Goal: Task Accomplishment & Management: Manage account settings

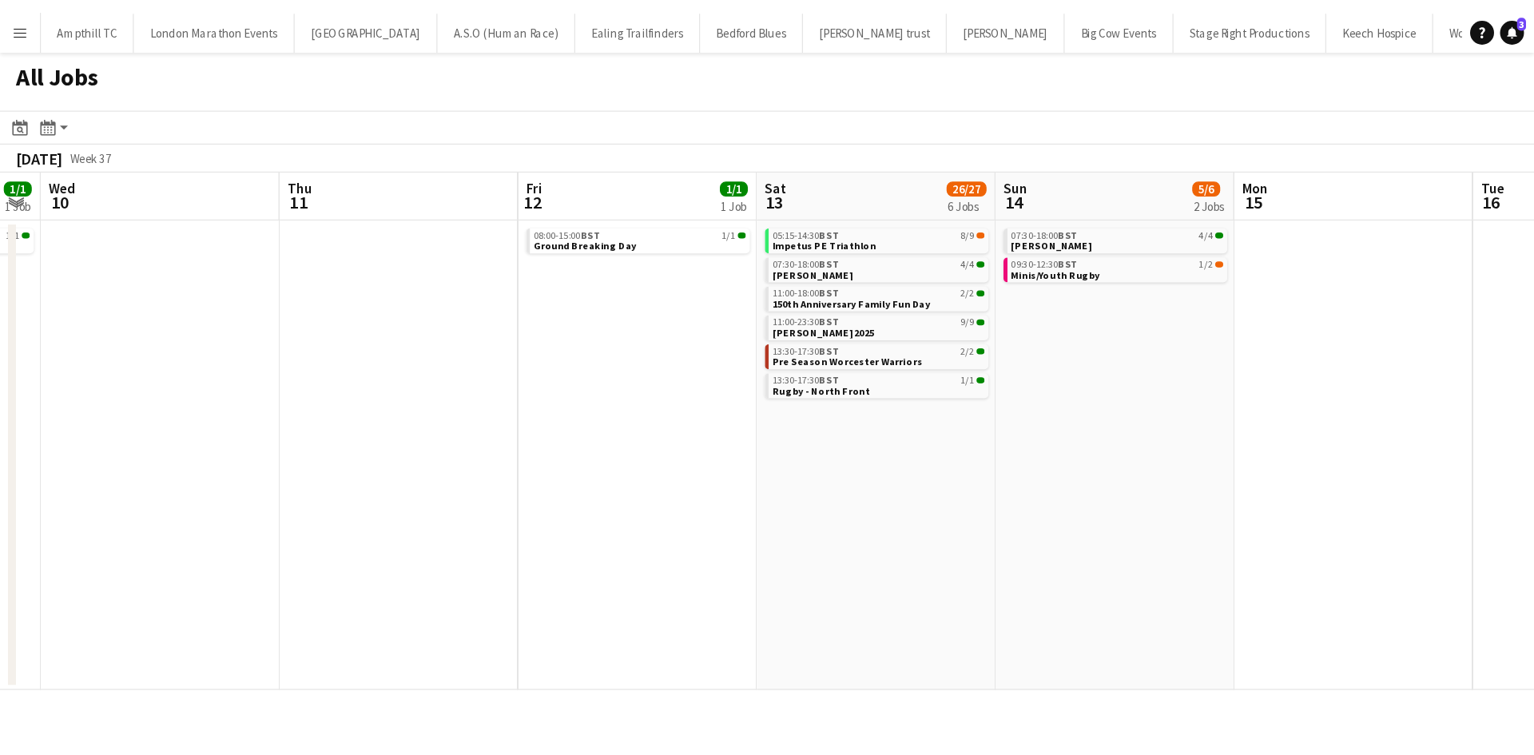
scroll to position [0, 571]
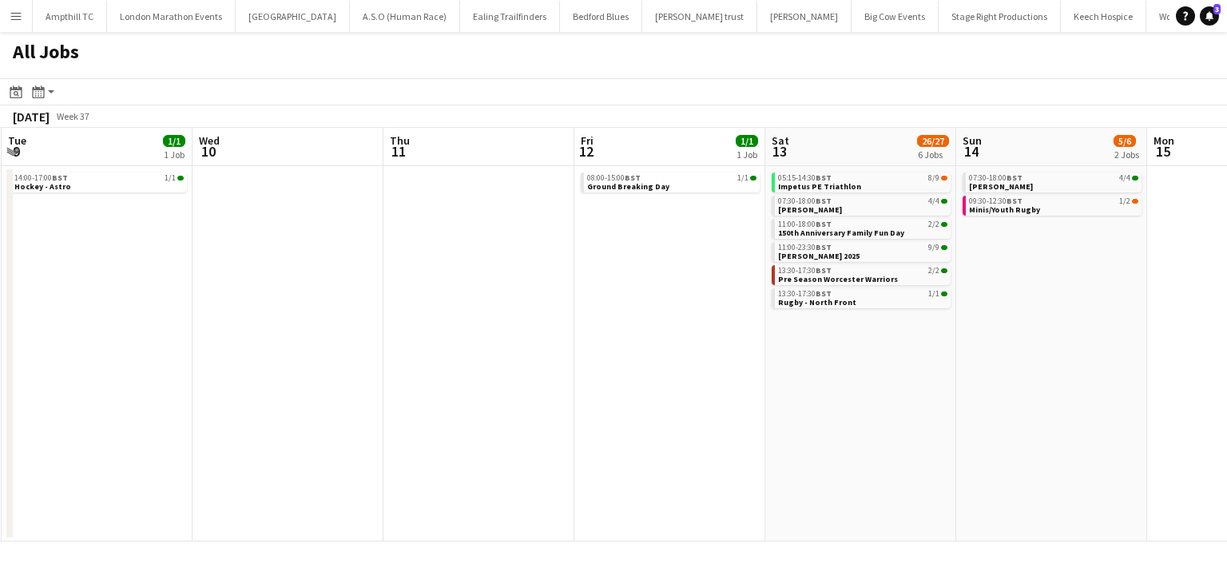
drag, startPoint x: 782, startPoint y: 292, endPoint x: 435, endPoint y: 280, distance: 346.8
click at [435, 280] on app-calendar-viewport "Sat 6 12/12 5 Jobs Sun 7 14/14 7 Jobs Mon 8 Tue 9 1/1 1 Job Wed 10 Thu 11 Fri 1…" at bounding box center [613, 335] width 1227 height 414
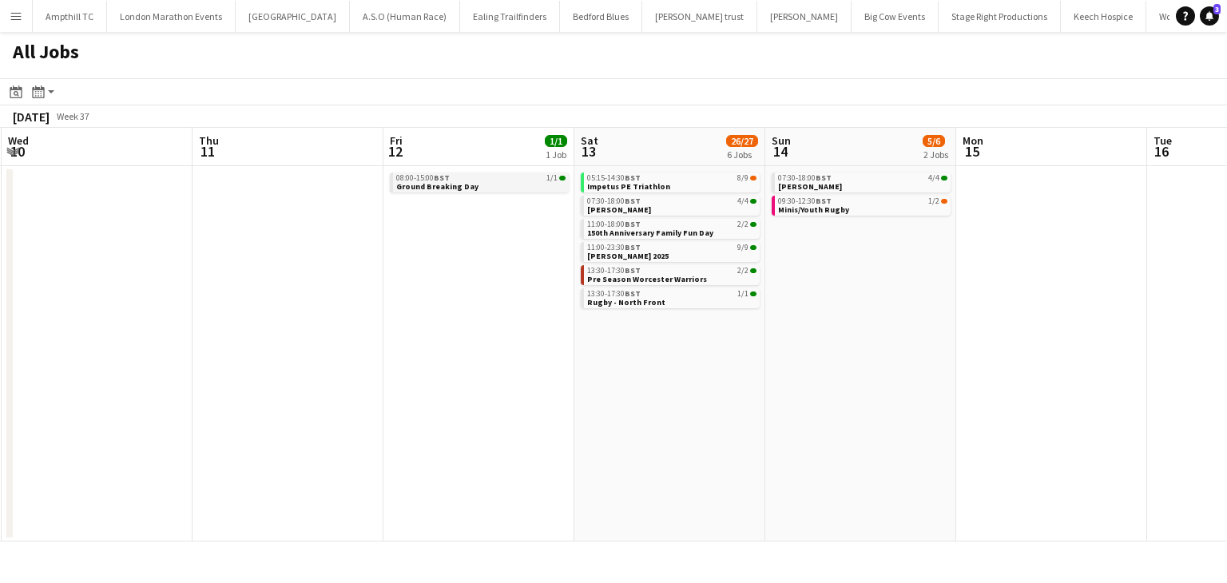
click at [473, 189] on link "08:00-15:00 BST 1/1 Ground Breaking Day" at bounding box center [480, 182] width 169 height 18
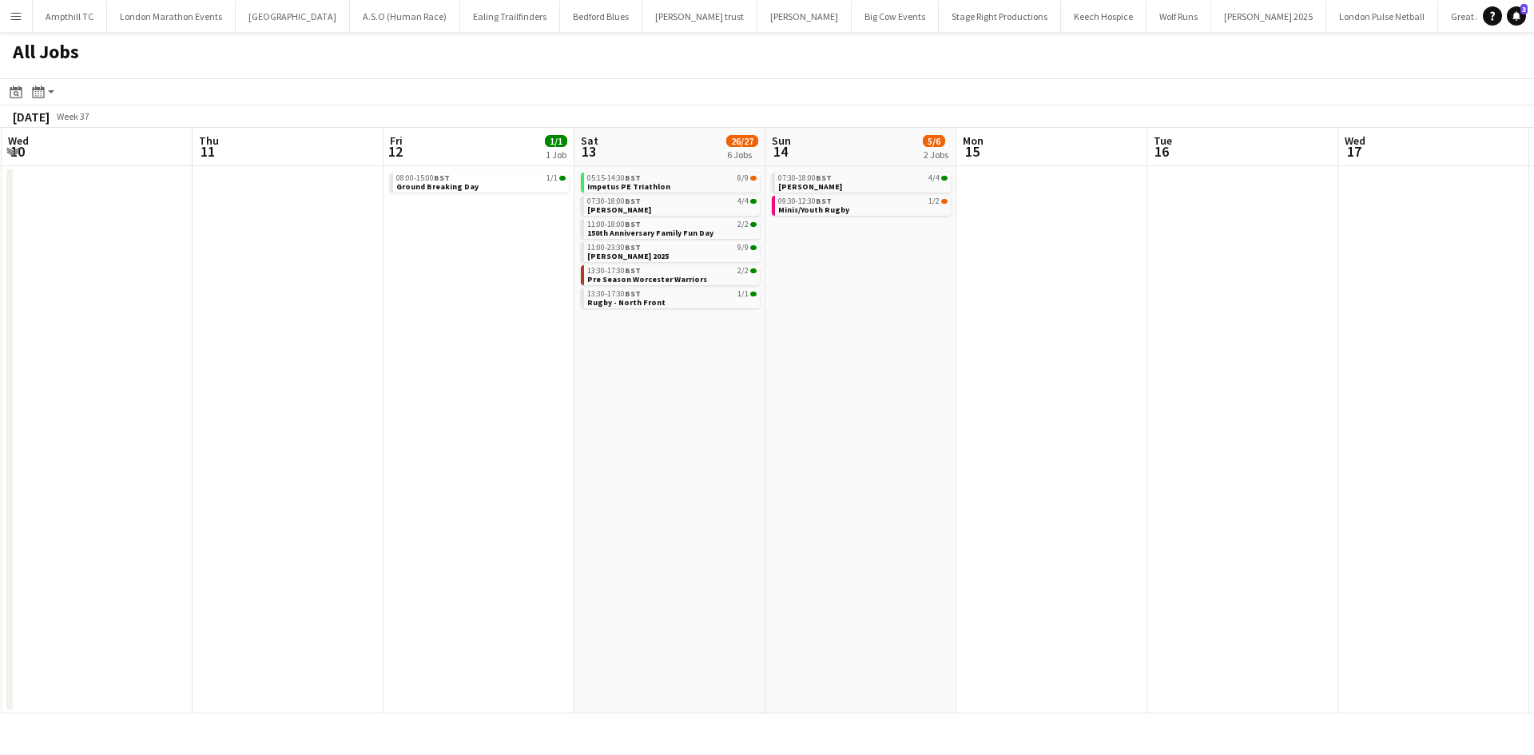
drag, startPoint x: 24, startPoint y: 20, endPoint x: 24, endPoint y: 34, distance: 13.6
click at [23, 20] on button "Menu" at bounding box center [16, 16] width 32 height 32
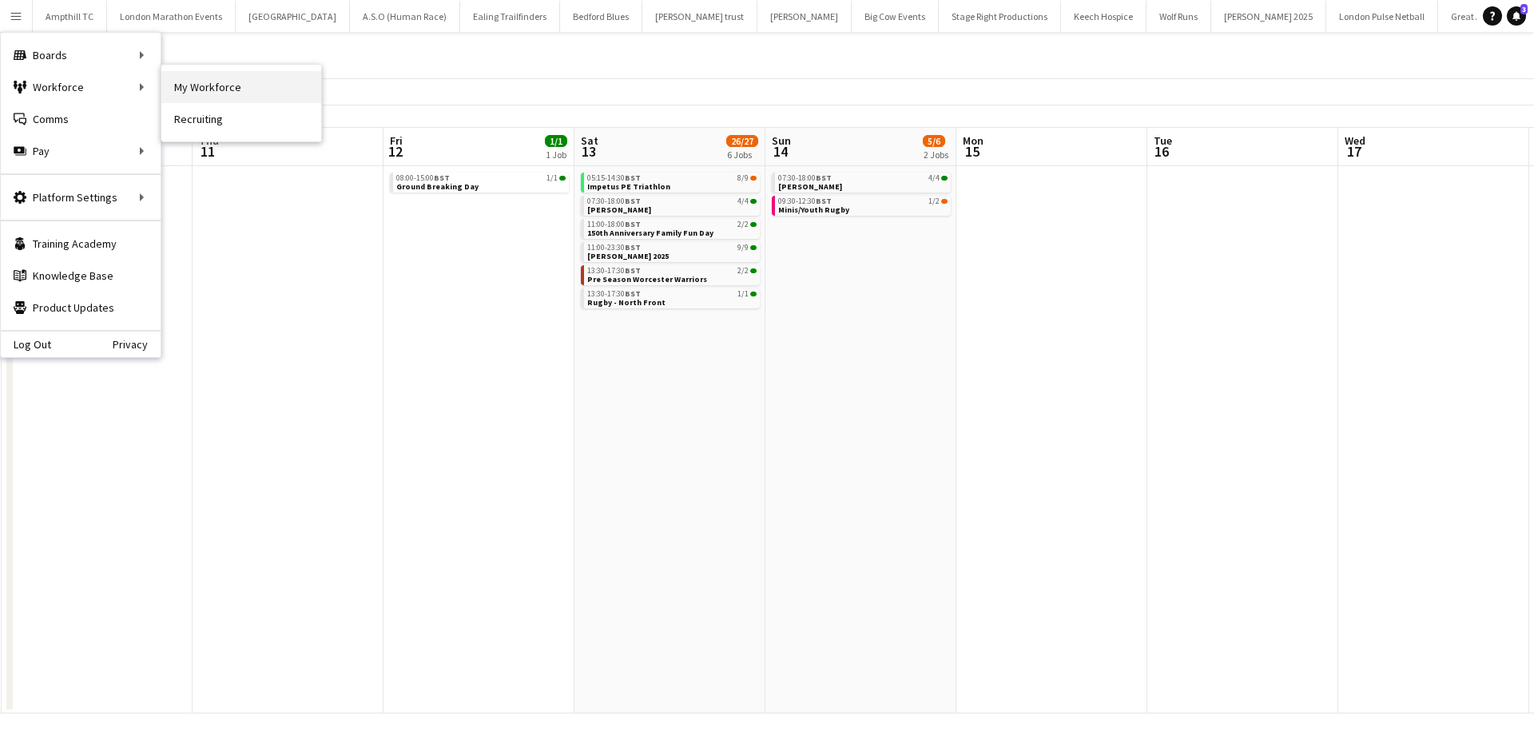
click at [229, 94] on link "My Workforce" at bounding box center [241, 87] width 160 height 32
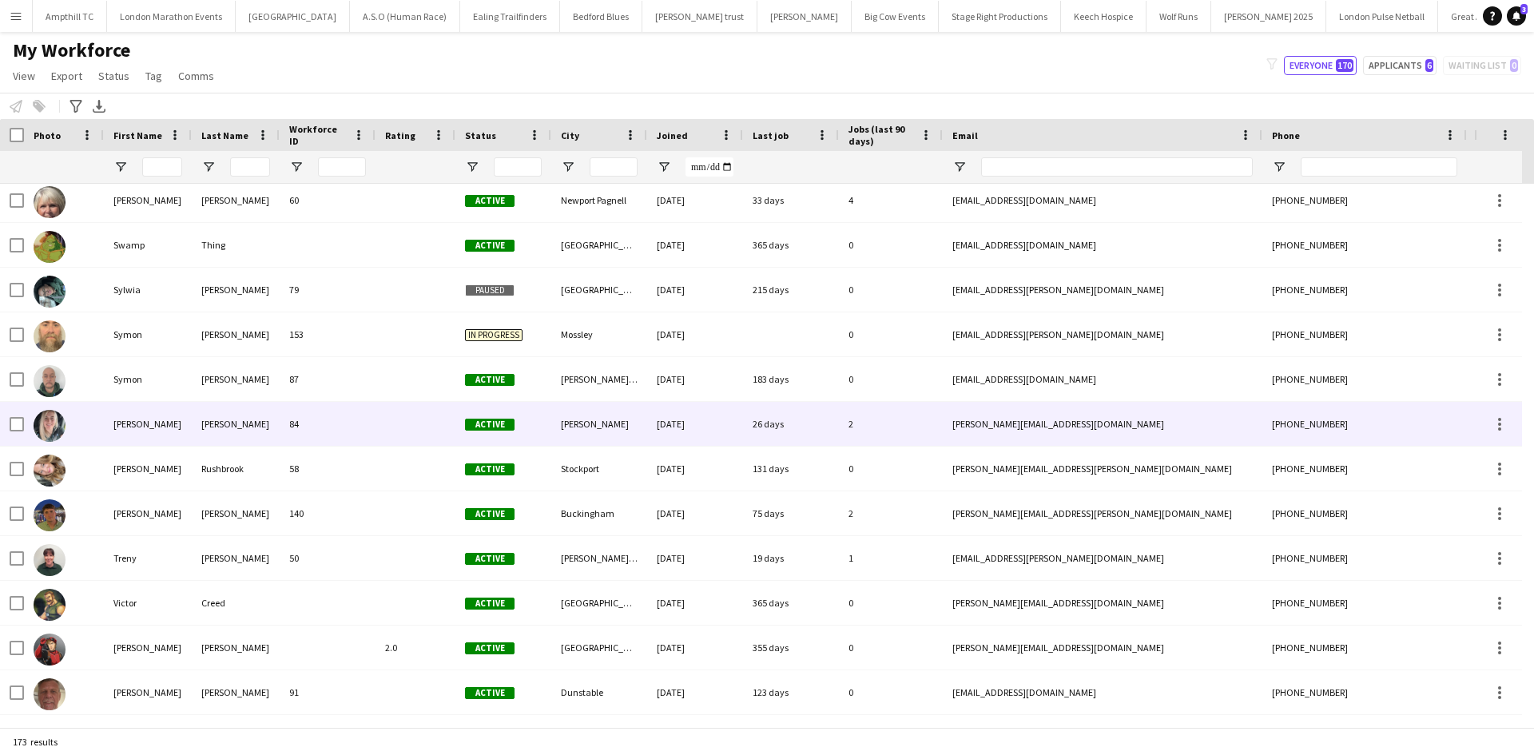
click at [395, 430] on div at bounding box center [415, 424] width 80 height 44
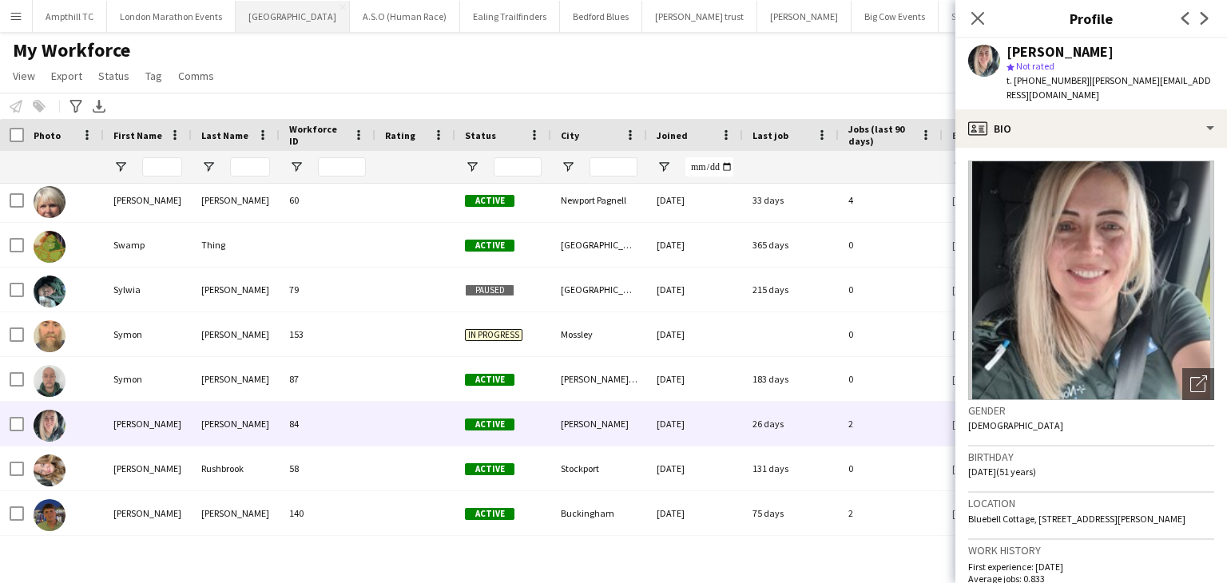
scroll to position [7207, 0]
click at [23, 15] on button "Menu" at bounding box center [16, 16] width 32 height 32
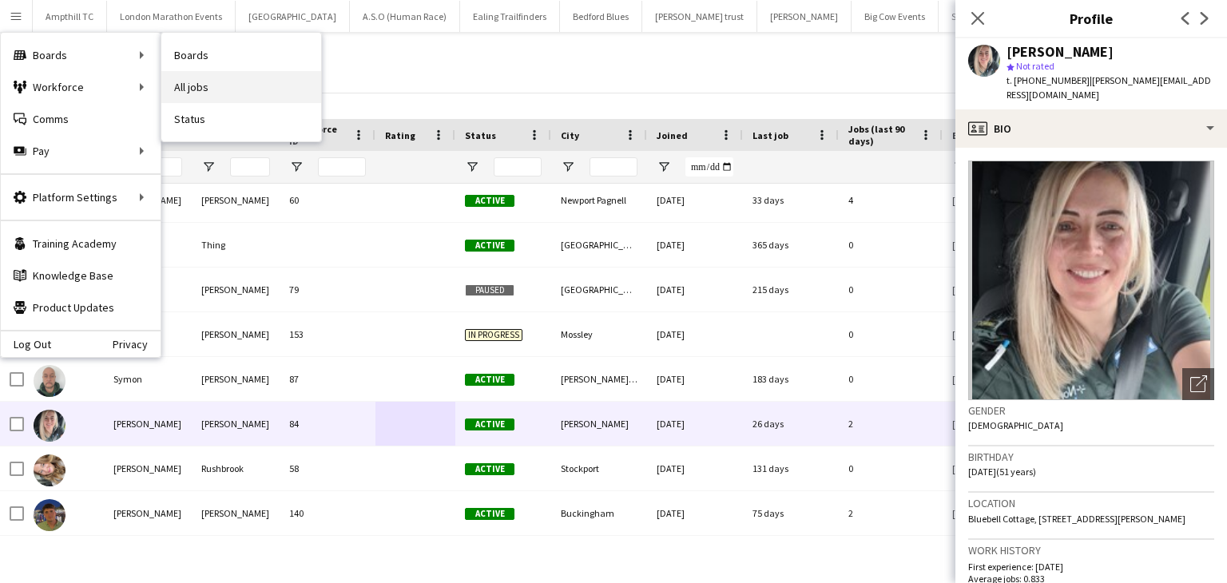
click at [192, 90] on link "All jobs" at bounding box center [241, 87] width 160 height 32
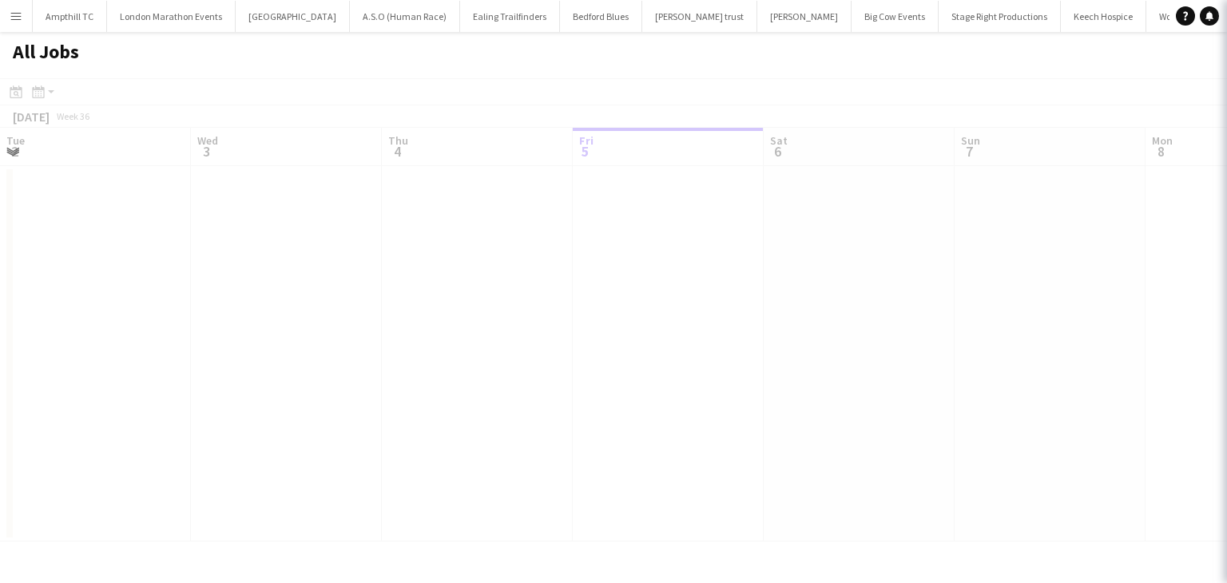
scroll to position [0, 382]
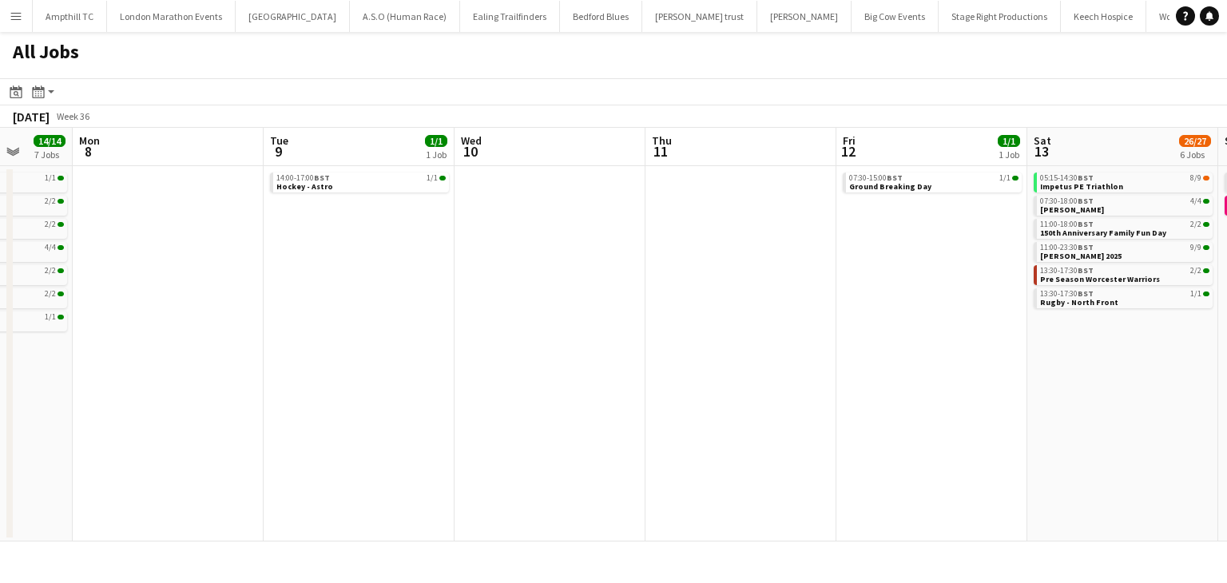
drag, startPoint x: 897, startPoint y: 375, endPoint x: 383, endPoint y: 375, distance: 514.4
click at [383, 375] on app-calendar-viewport "Thu 4 4/4 2 Jobs Fri 5 5/5 3 Jobs Sat 6 12/12 5 Jobs Sun 7 14/14 7 Jobs Mon 8 T…" at bounding box center [613, 335] width 1227 height 414
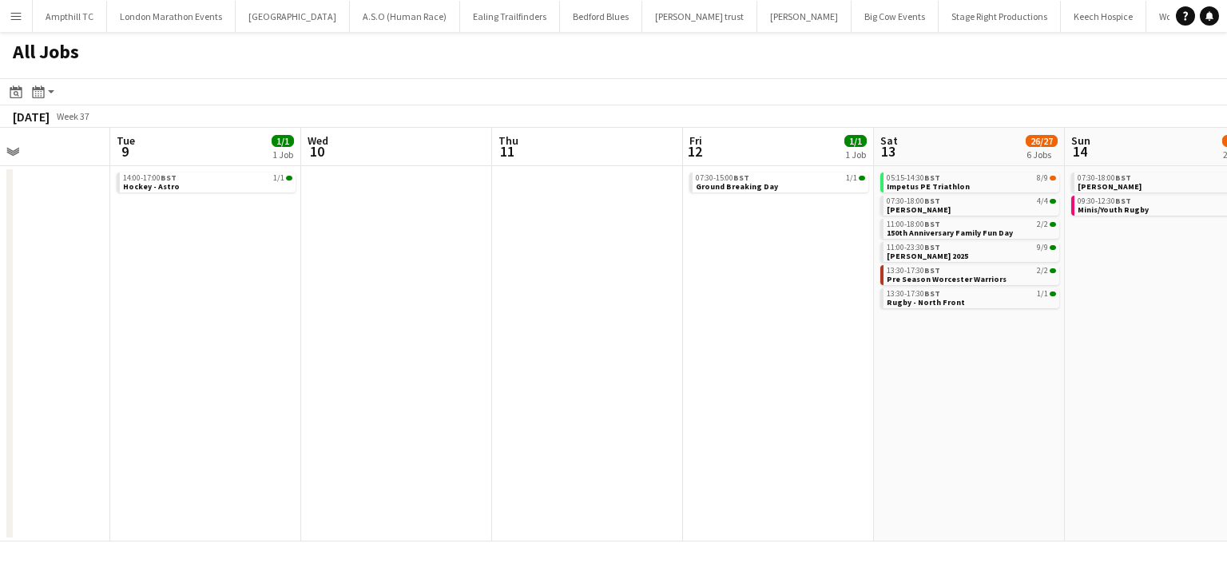
click at [347, 349] on app-all-jobs "All Jobs Date picker SEP 2025 SEP 2025 Monday M Tuesday T Wednesday W Thursday …" at bounding box center [613, 287] width 1227 height 510
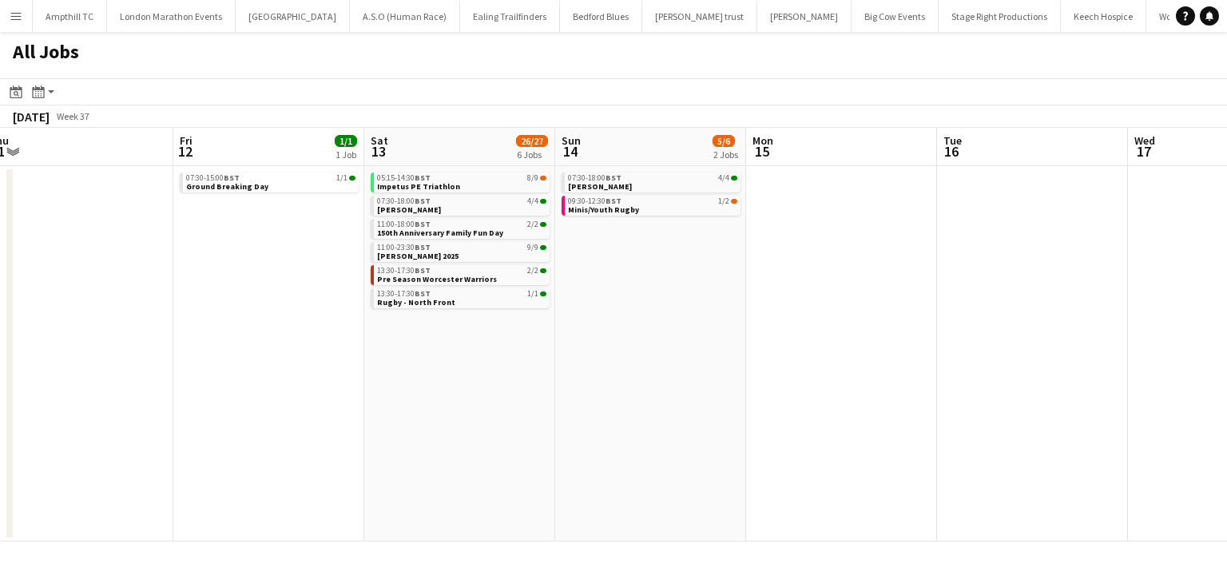
drag, startPoint x: 818, startPoint y: 333, endPoint x: 208, endPoint y: 326, distance: 610.3
click at [236, 331] on app-calendar-viewport "Tue 9 1/1 1 Job Wed 10 Thu 11 Fri 12 1/1 1 Job Sat 13 26/27 6 Jobs Sun 14 5/6 2…" at bounding box center [613, 335] width 1227 height 414
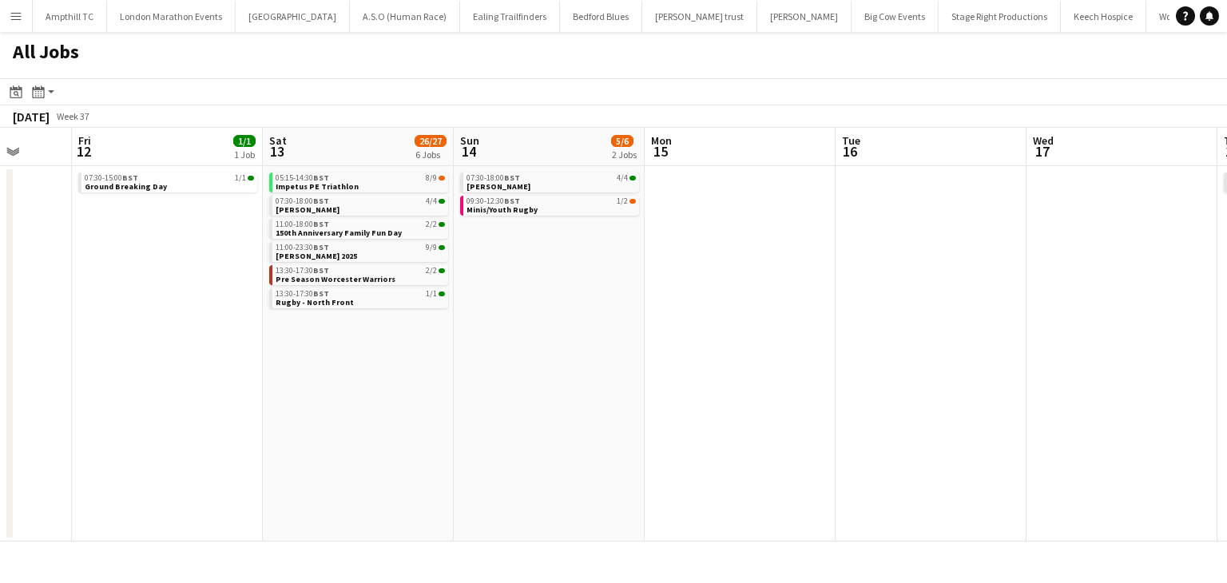
drag, startPoint x: 629, startPoint y: 341, endPoint x: 189, endPoint y: 335, distance: 440.9
click at [211, 339] on app-calendar-viewport "Tue 9 1/1 1 Job Wed 10 Thu 11 Fri 12 1/1 1 Job Sat 13 26/27 6 Jobs Sun 14 5/6 2…" at bounding box center [613, 335] width 1227 height 414
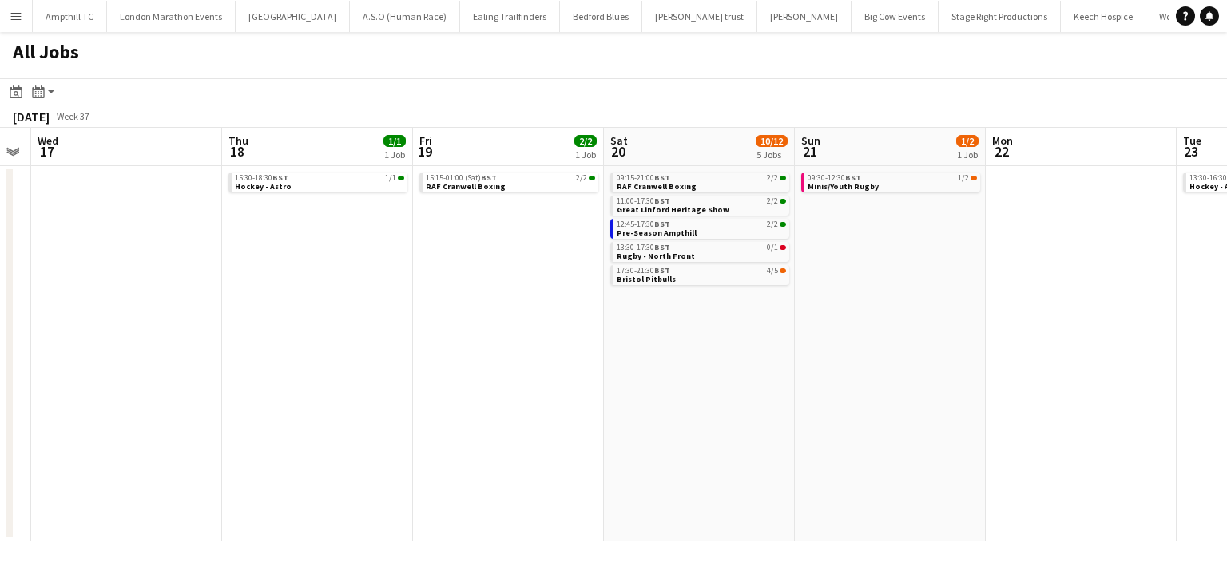
click at [431, 320] on app-all-jobs "All Jobs Date picker SEP 2025 SEP 2025 Monday M Tuesday T Wednesday W Thursday …" at bounding box center [613, 287] width 1227 height 510
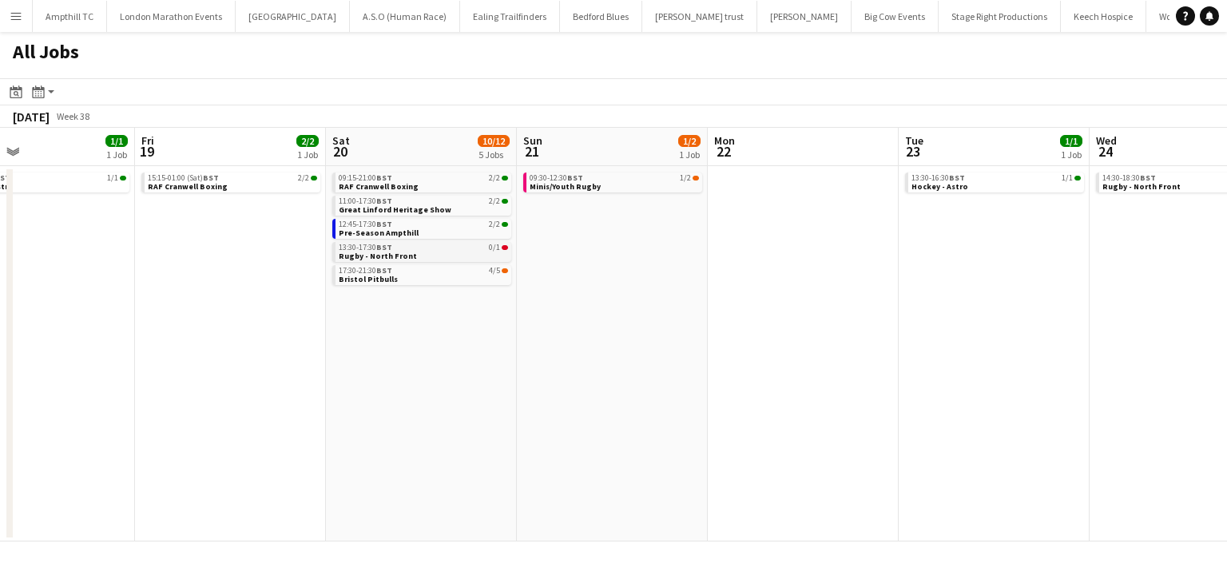
click at [455, 254] on link "13:30-17:30 BST 0/1 Rugby - North Front" at bounding box center [423, 251] width 169 height 18
click at [431, 280] on link "17:30-21:30 BST 4/5 Bristol Pitbulls" at bounding box center [423, 274] width 169 height 18
click at [457, 232] on link "12:45-17:30 BST 2/2 Pre-Season Ampthill" at bounding box center [424, 228] width 169 height 18
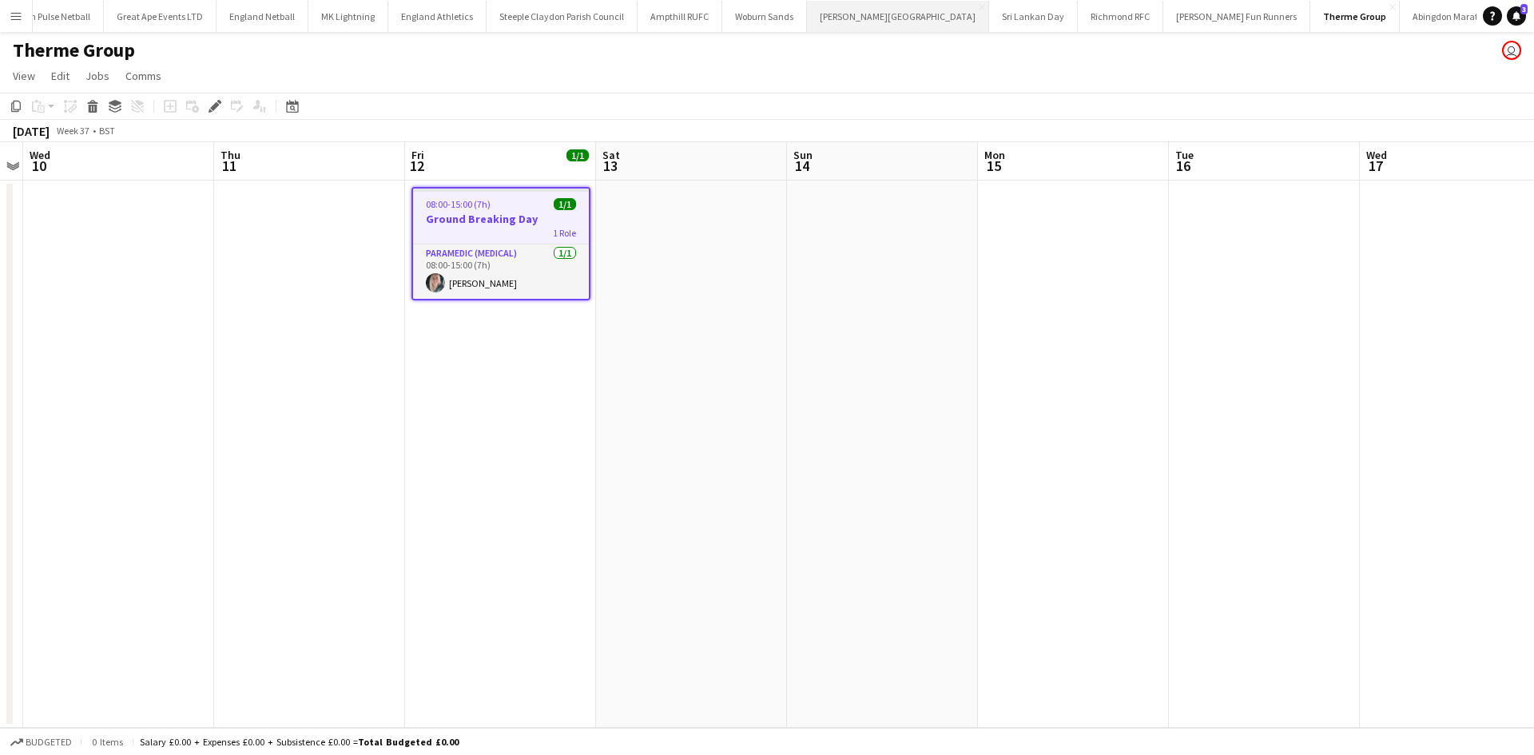
scroll to position [0, 550]
click at [508, 210] on app-job-card "08:00-15:00 (7h) 1/1 Ground Breaking Day 1 Role Paramedic (Medical) 1/1 08:00-1…" at bounding box center [500, 243] width 179 height 113
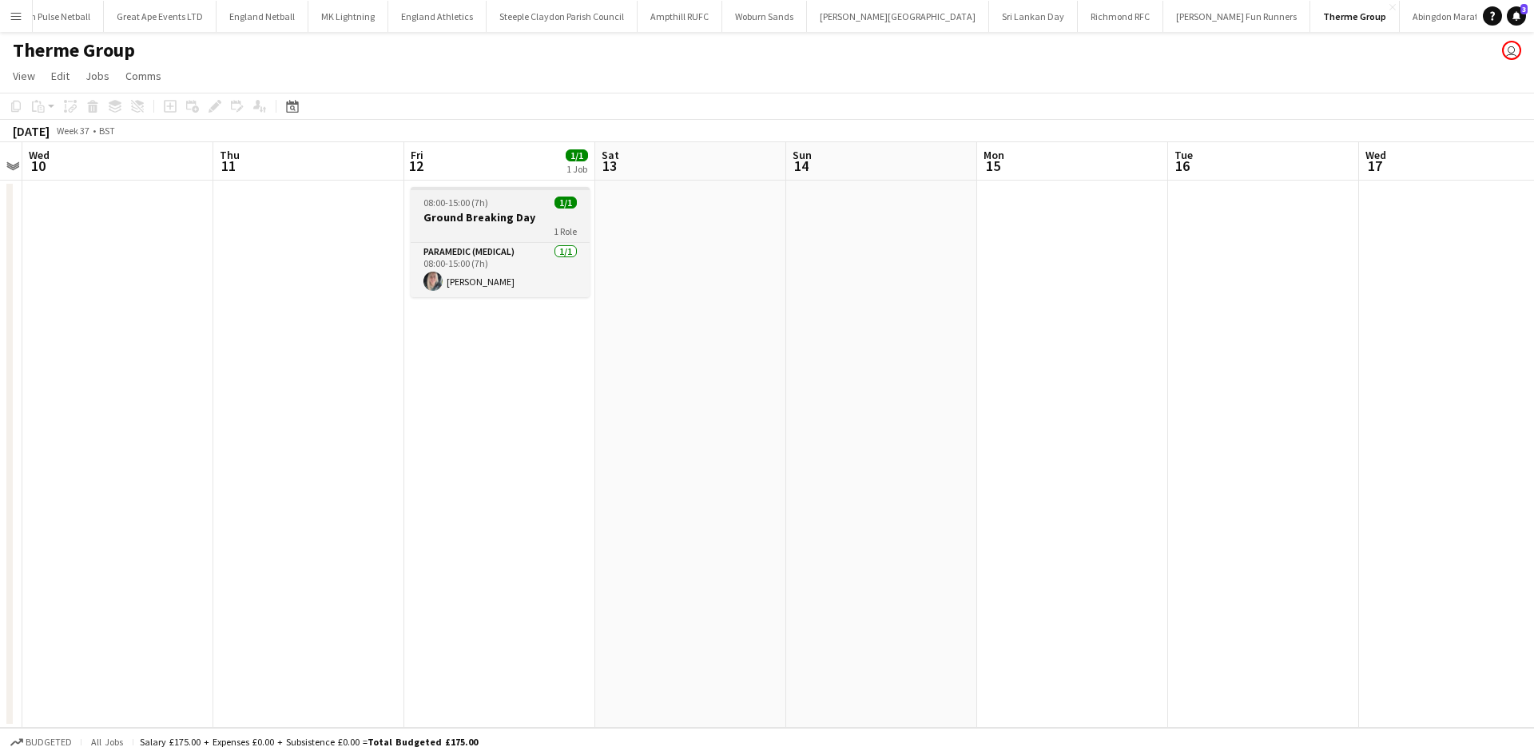
click at [498, 217] on h3 "Ground Breaking Day" at bounding box center [500, 217] width 179 height 14
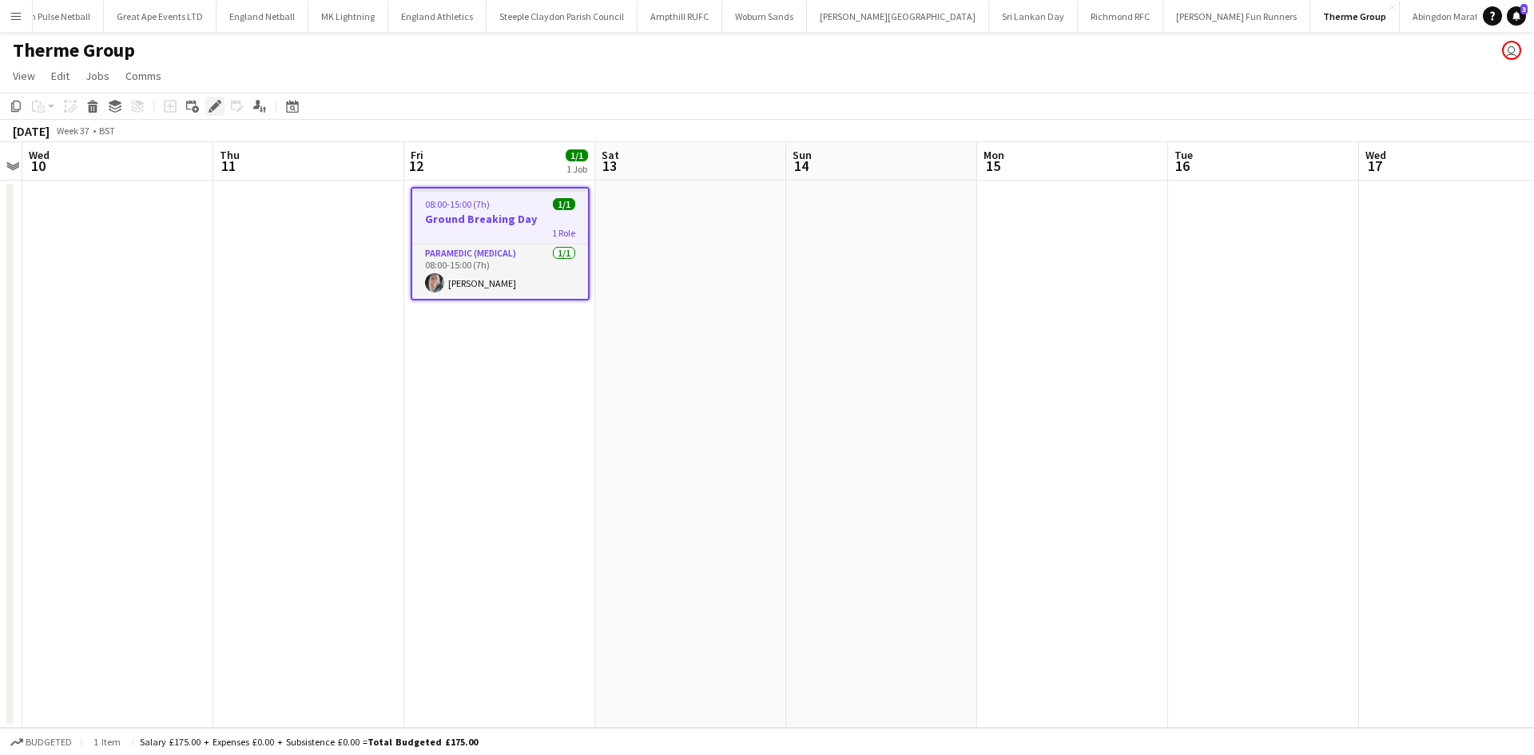
click at [209, 106] on icon "Edit" at bounding box center [214, 106] width 13 height 13
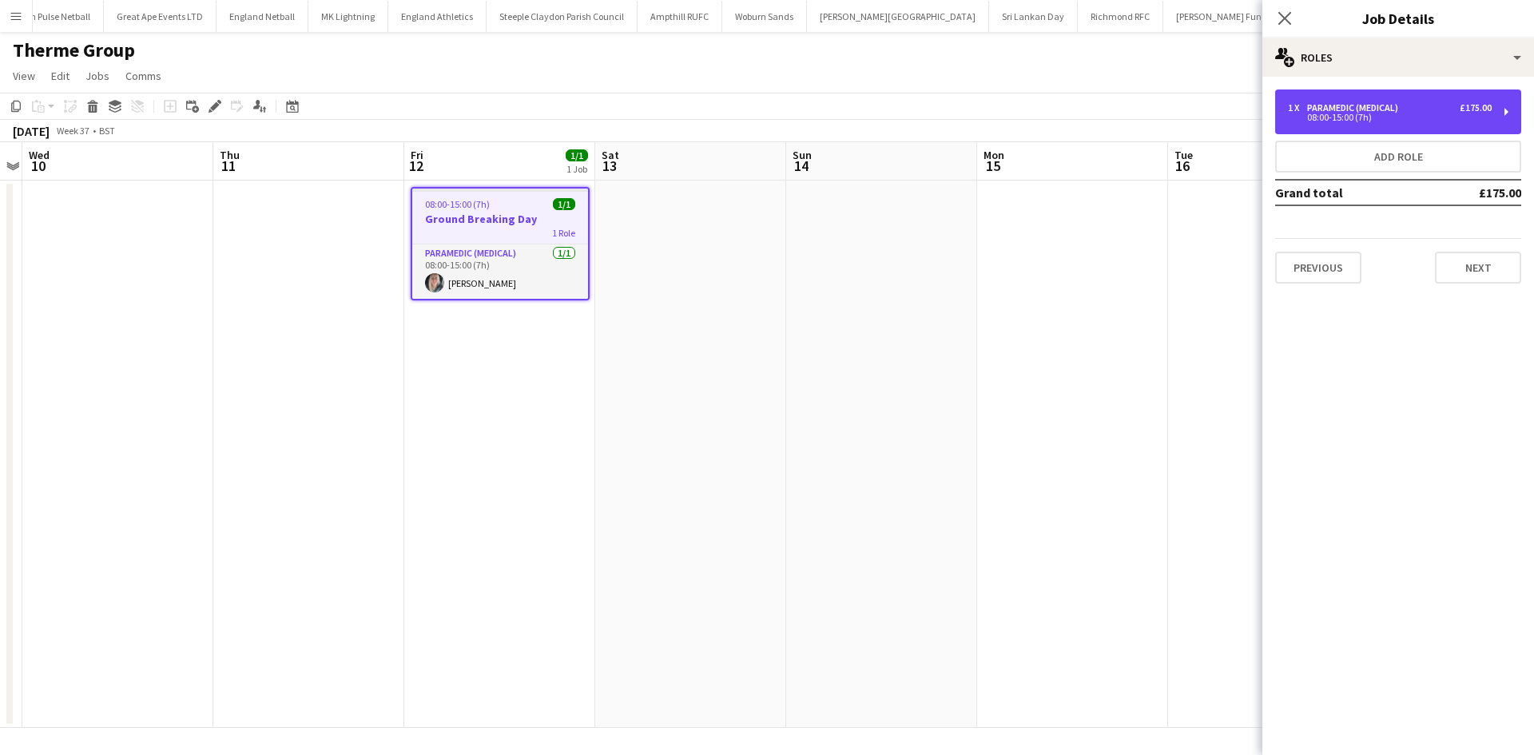
click at [1226, 115] on div "08:00-15:00 (7h)" at bounding box center [1390, 117] width 204 height 8
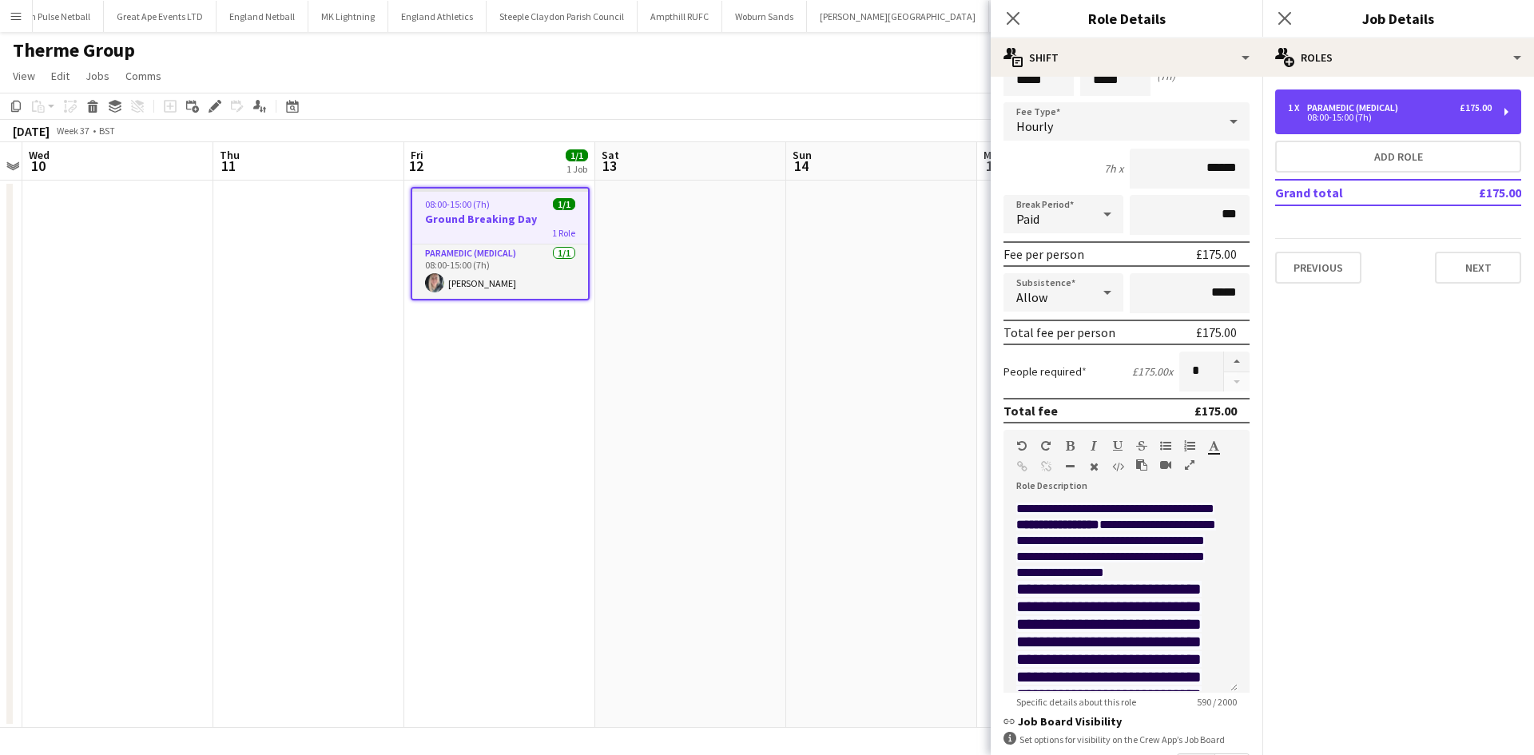
scroll to position [0, 0]
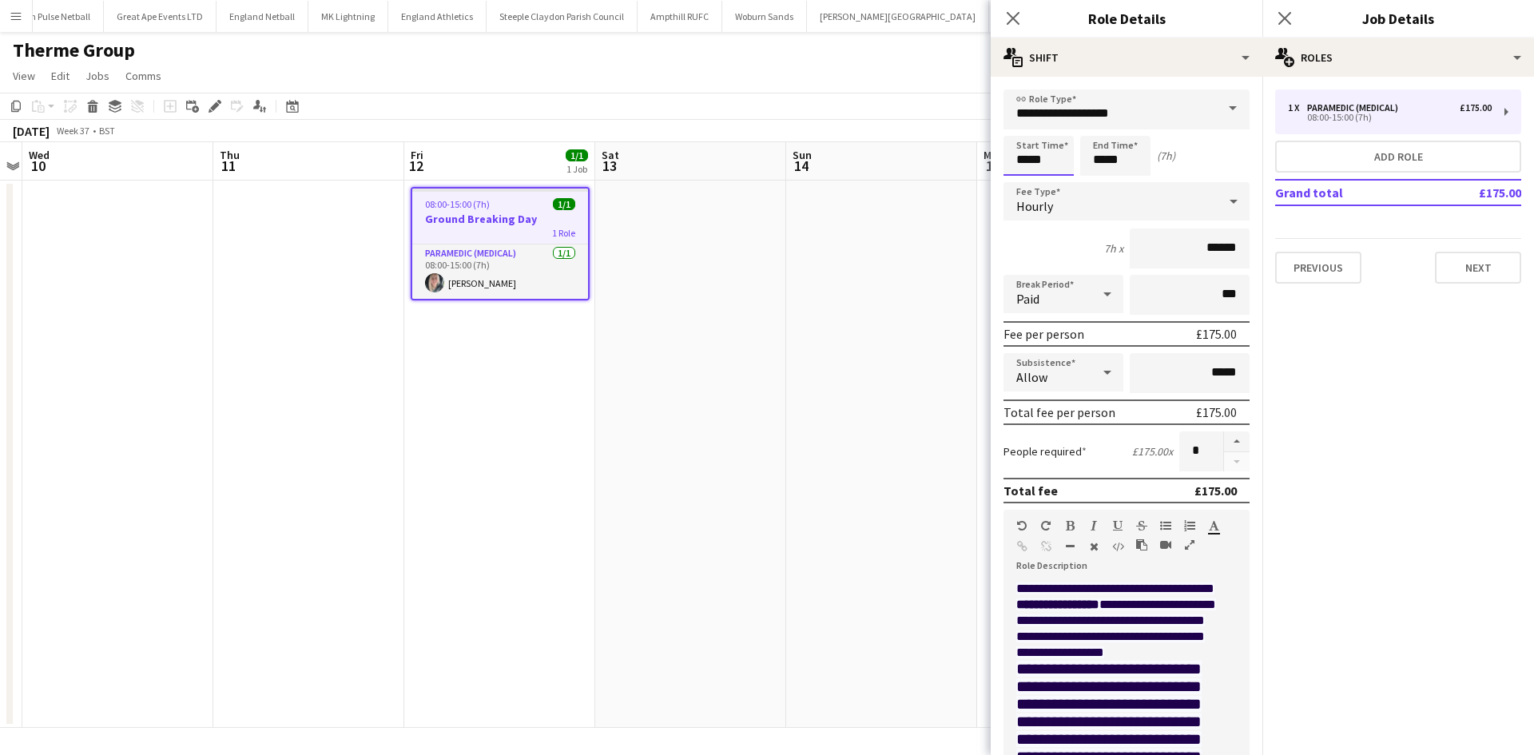
click at [1046, 160] on input "*****" at bounding box center [1038, 156] width 70 height 40
click at [1054, 180] on div at bounding box center [1054, 184] width 32 height 16
click at [1057, 181] on div at bounding box center [1054, 184] width 32 height 16
type input "*****"
click at [1020, 180] on div at bounding box center [1022, 184] width 32 height 16
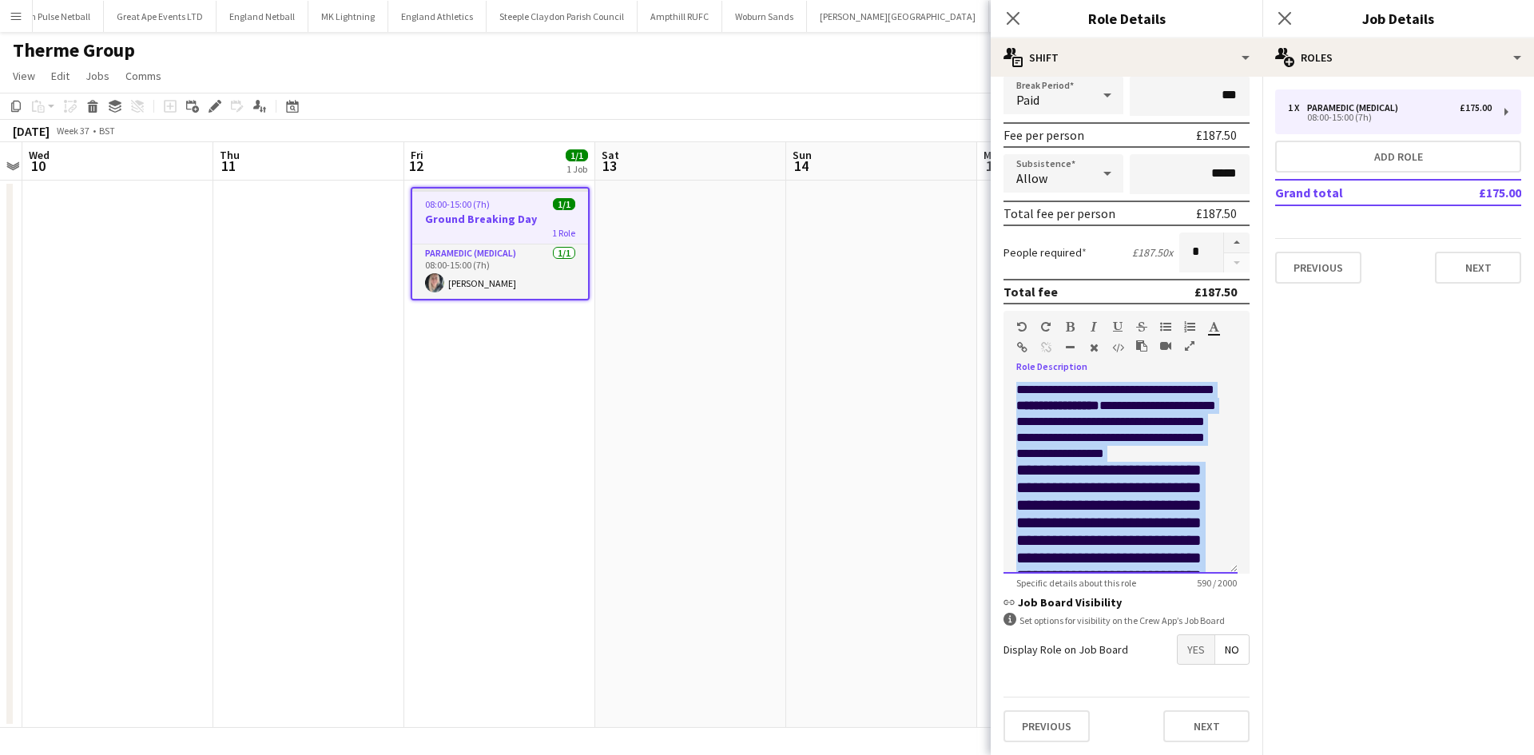
drag, startPoint x: 1041, startPoint y: 542, endPoint x: 995, endPoint y: 340, distance: 206.4
click at [995, 340] on form "**********" at bounding box center [1126, 323] width 272 height 864
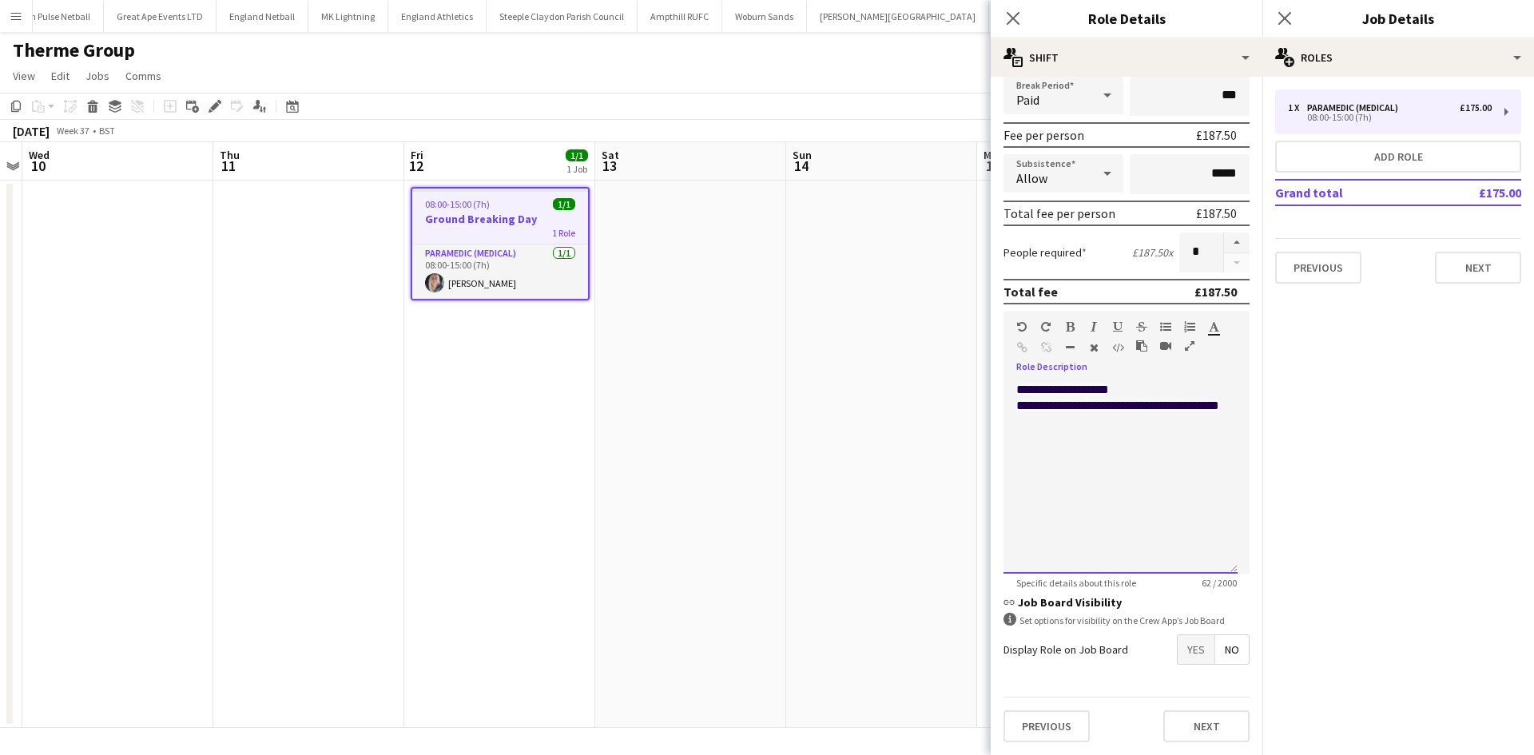
click at [1161, 386] on div "**********" at bounding box center [1120, 478] width 234 height 192
drag, startPoint x: 1103, startPoint y: 475, endPoint x: 1021, endPoint y: 459, distance: 83.8
click at [1018, 459] on div "**********" at bounding box center [1120, 454] width 208 height 16
copy span "**********"
click at [1041, 416] on div at bounding box center [1120, 422] width 208 height 16
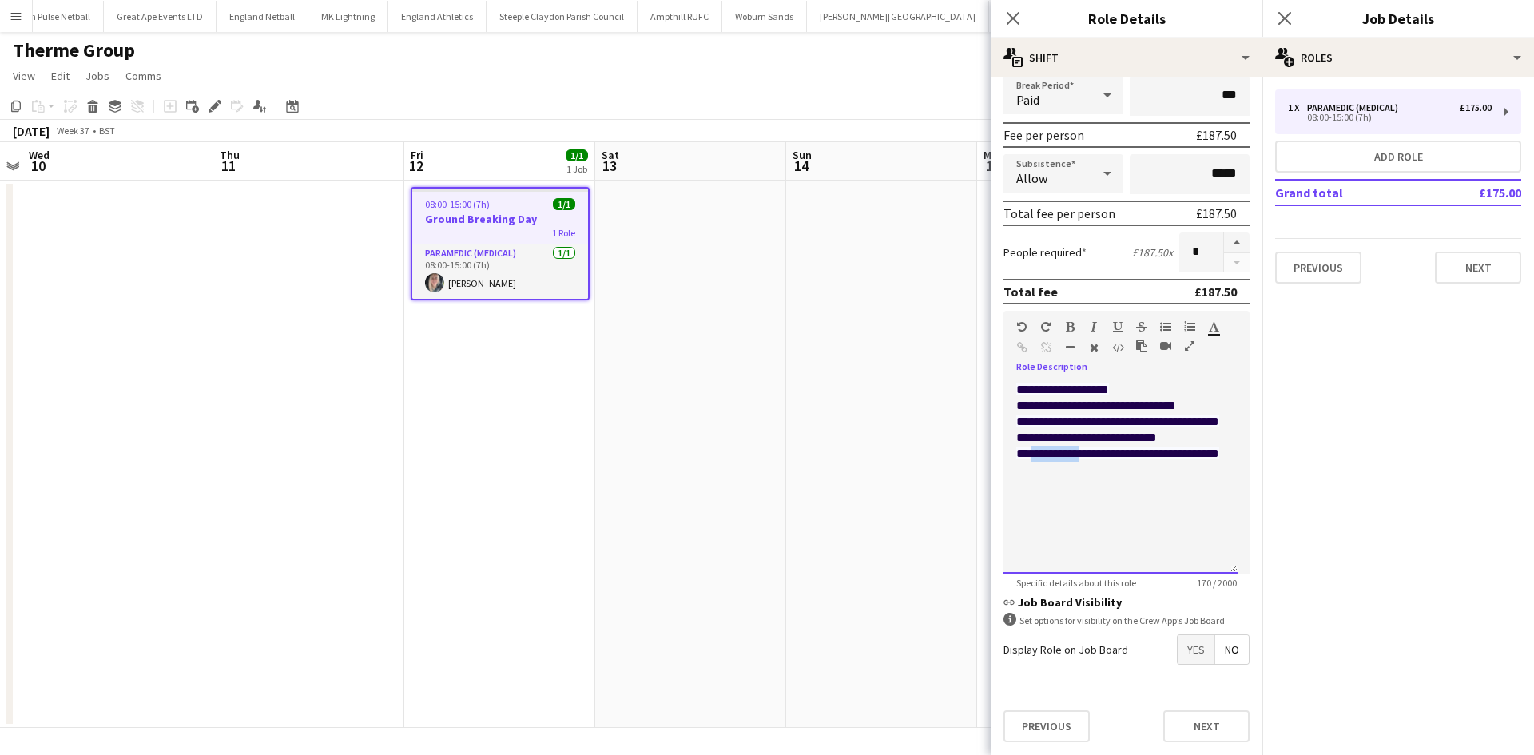
drag, startPoint x: 1090, startPoint y: 475, endPoint x: 1034, endPoint y: 472, distance: 56.0
click at [1034, 459] on span "**********" at bounding box center [1117, 453] width 203 height 12
click at [1064, 459] on span "**********" at bounding box center [1117, 453] width 203 height 12
drag, startPoint x: 1066, startPoint y: 490, endPoint x: 1013, endPoint y: 473, distance: 55.3
click at [1013, 473] on div "**********" at bounding box center [1120, 478] width 234 height 192
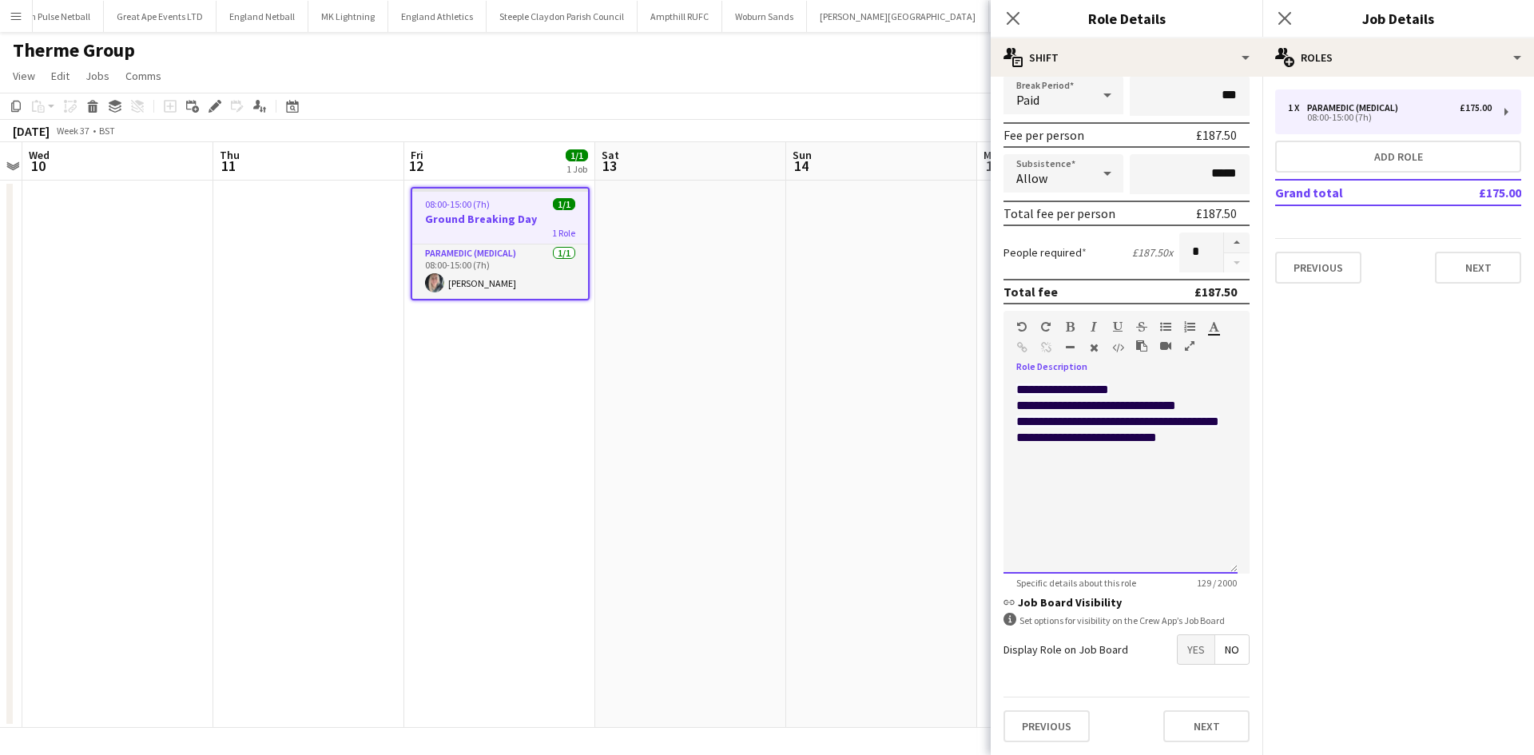
click at [1081, 430] on div "**********" at bounding box center [1120, 422] width 208 height 16
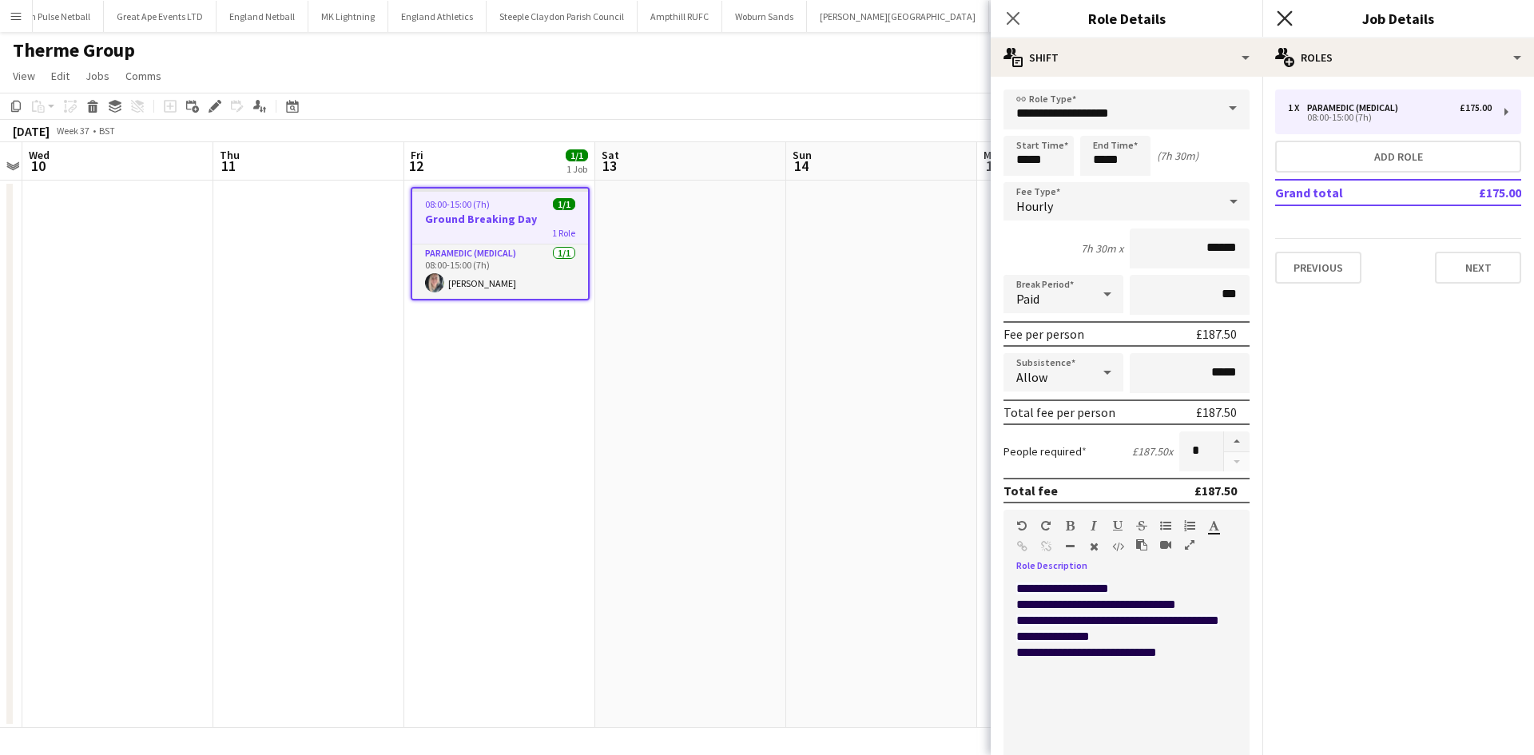
click at [1226, 22] on icon "Close pop-in" at bounding box center [1283, 17] width 15 height 15
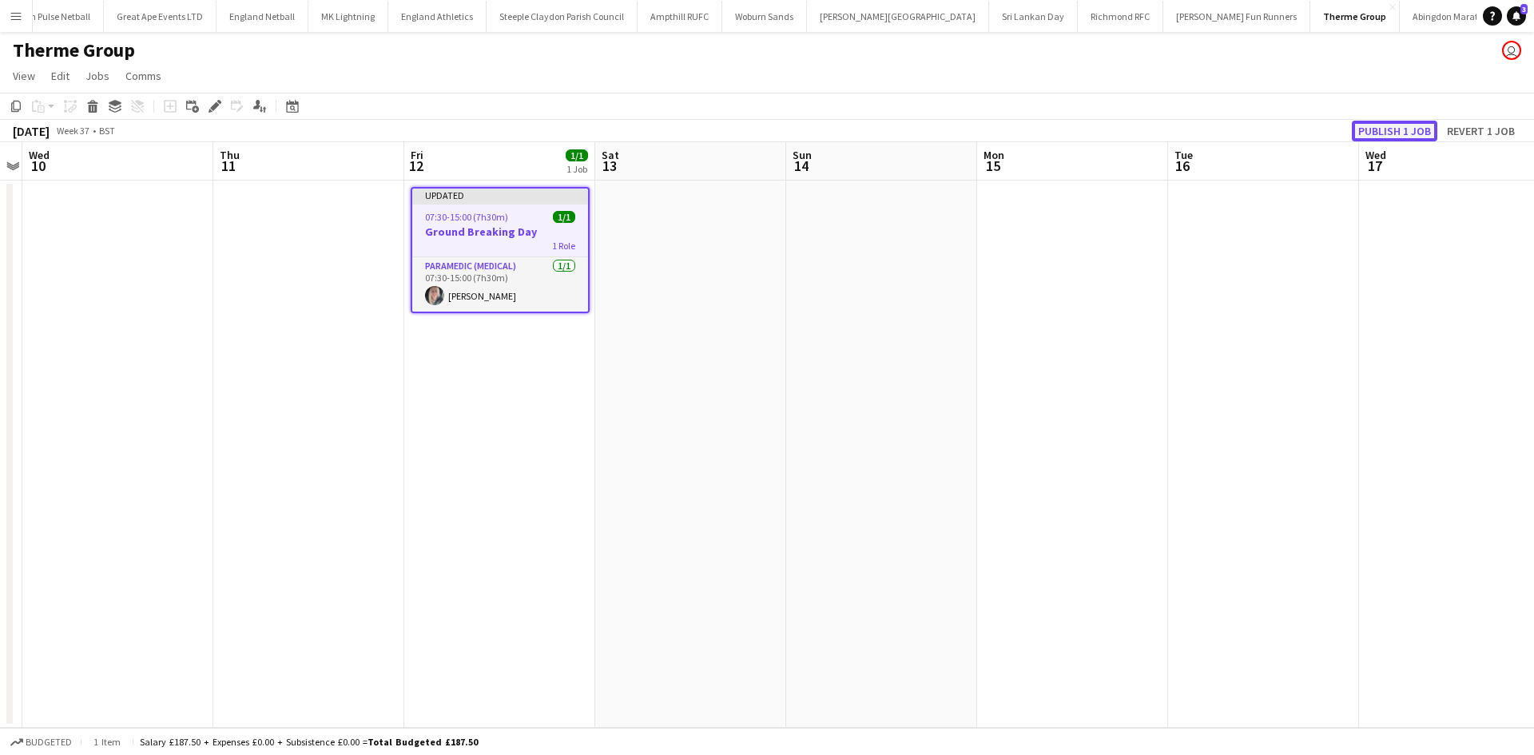
click at [1226, 131] on button "Publish 1 job" at bounding box center [1393, 131] width 85 height 21
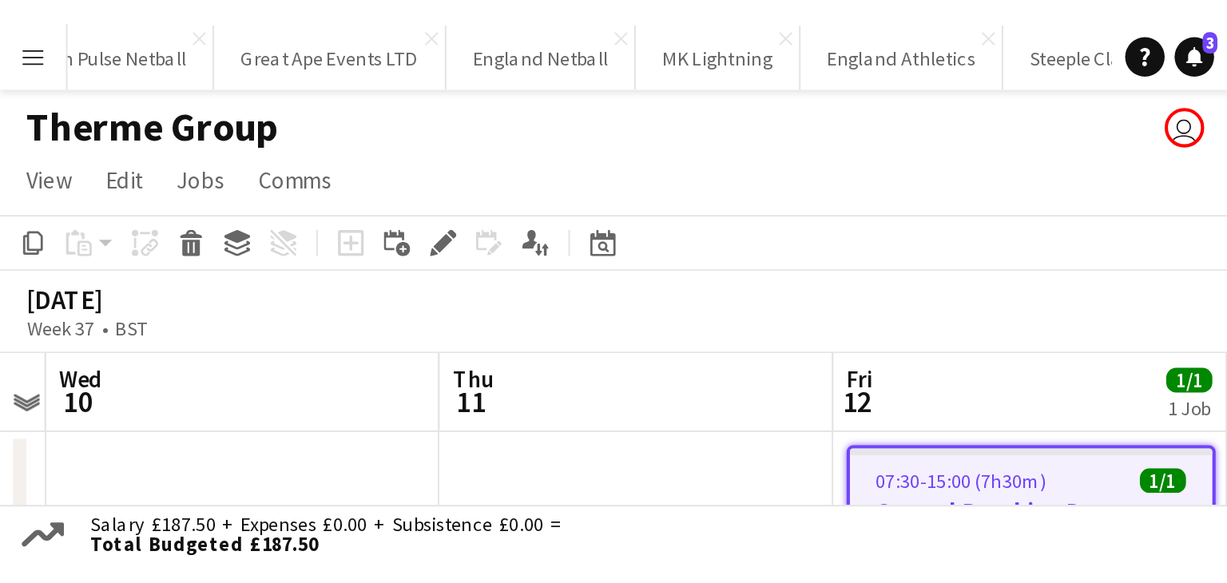
scroll to position [0, 550]
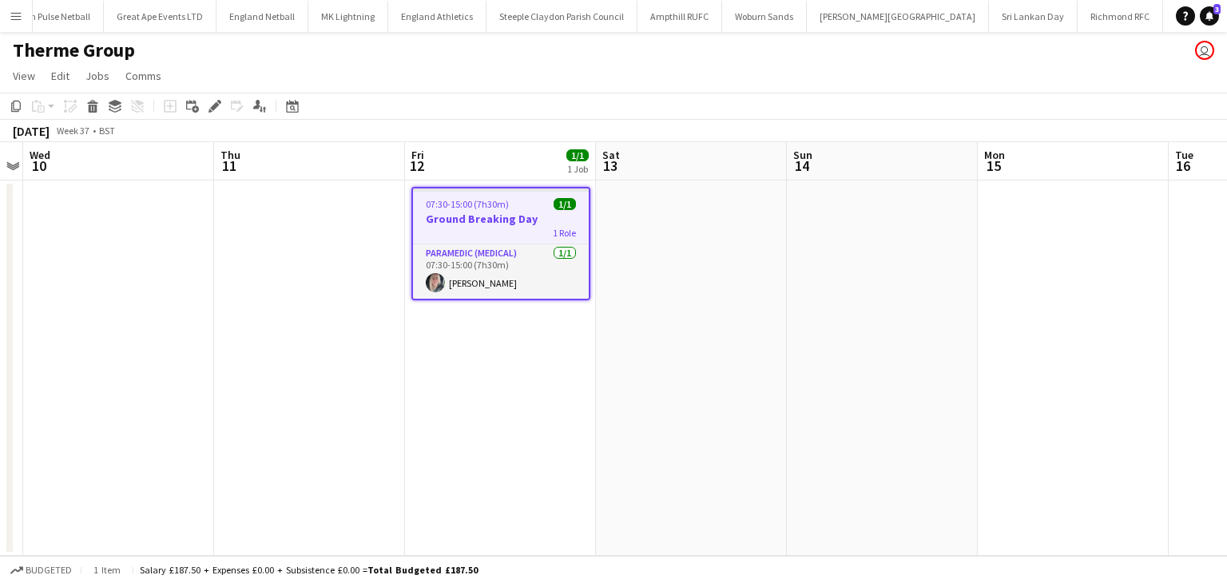
click at [490, 210] on app-job-card "07:30-15:00 (7h30m) 1/1 Ground Breaking Day 1 Role Paramedic (Medical) 1/1 07:3…" at bounding box center [500, 243] width 179 height 113
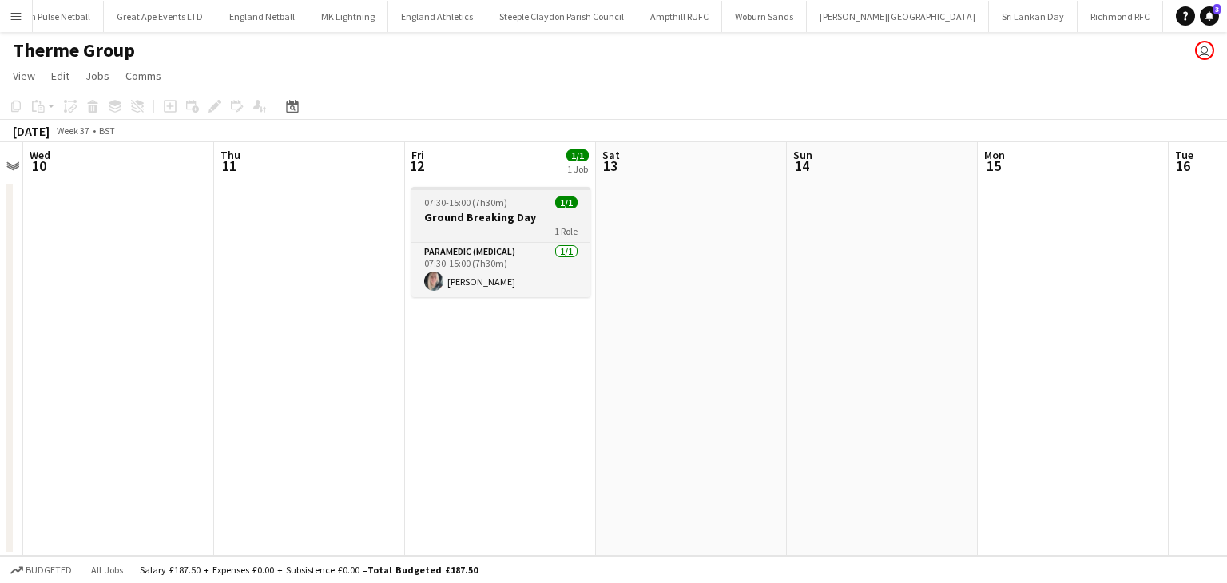
click at [433, 217] on h3 "Ground Breaking Day" at bounding box center [500, 217] width 179 height 14
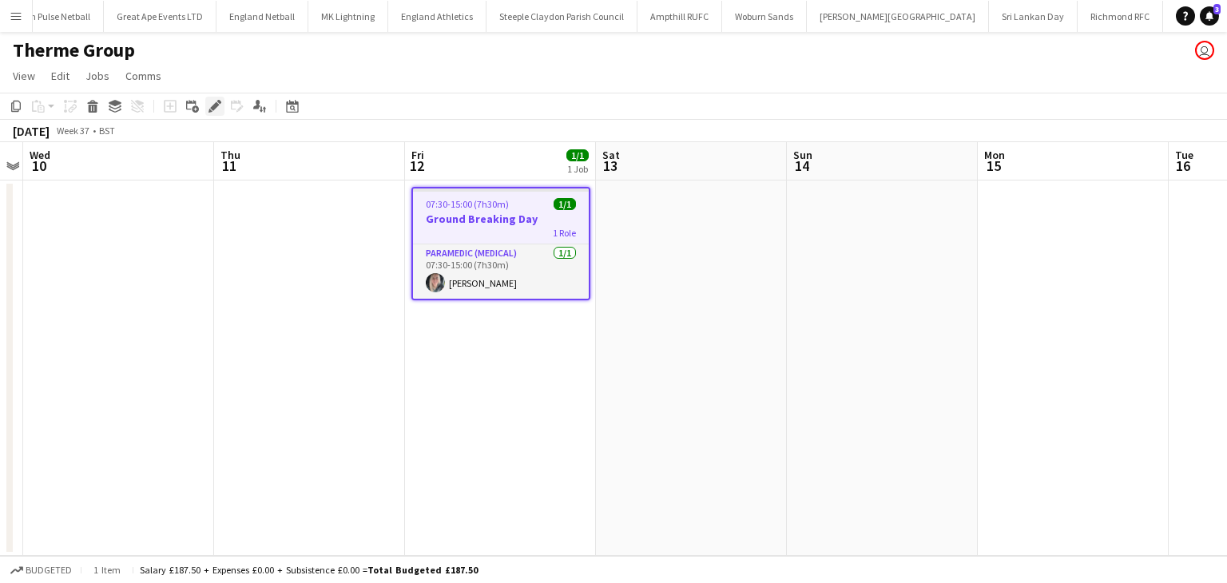
click at [218, 109] on icon "Edit" at bounding box center [214, 106] width 13 height 13
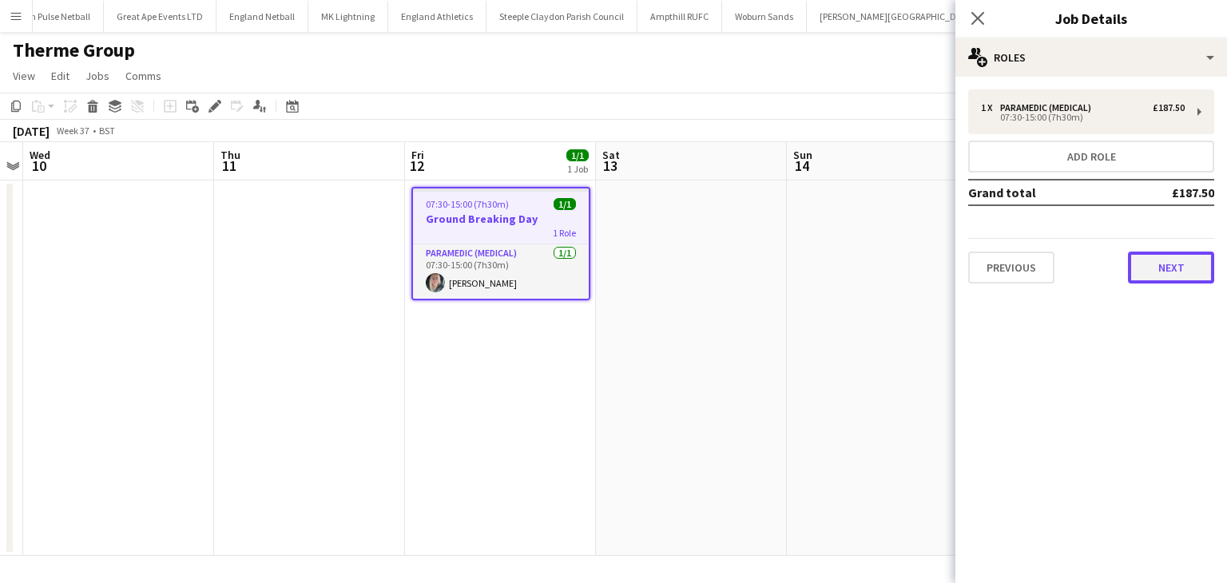
click at [1148, 260] on button "Next" at bounding box center [1171, 268] width 86 height 32
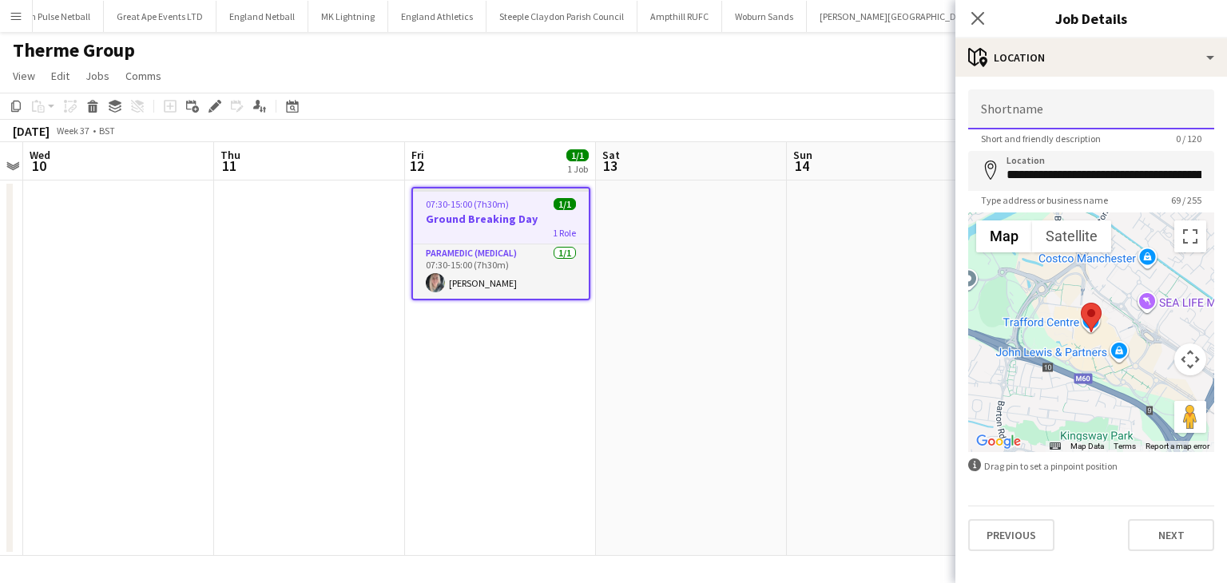
click at [1014, 115] on input "Shortname" at bounding box center [1091, 109] width 246 height 40
type input "*****"
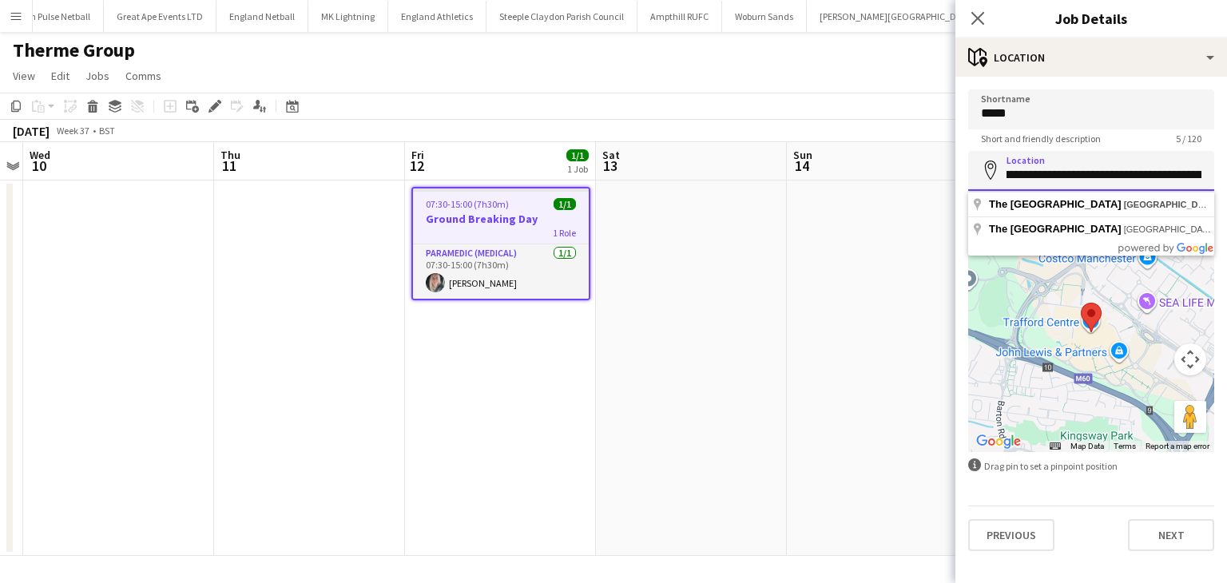
scroll to position [0, 173]
drag, startPoint x: 1006, startPoint y: 178, endPoint x: 1240, endPoint y: 168, distance: 233.5
click at [1226, 168] on html "Menu Boards Boards Boards All jobs Status Workforce Workforce My Workforce Recr…" at bounding box center [613, 291] width 1227 height 583
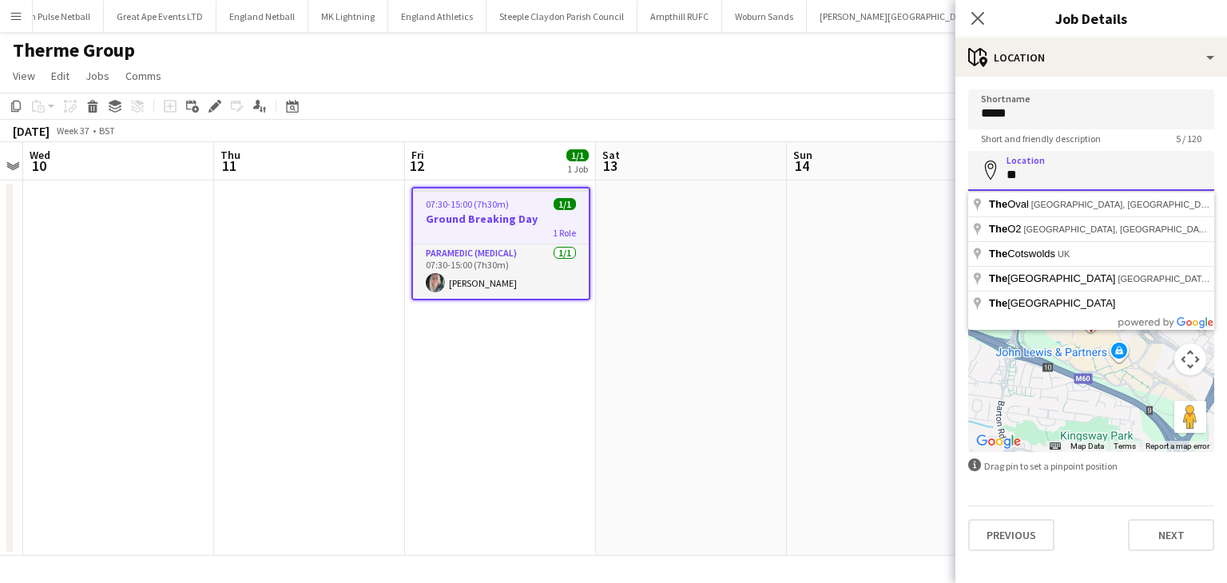
type input "*"
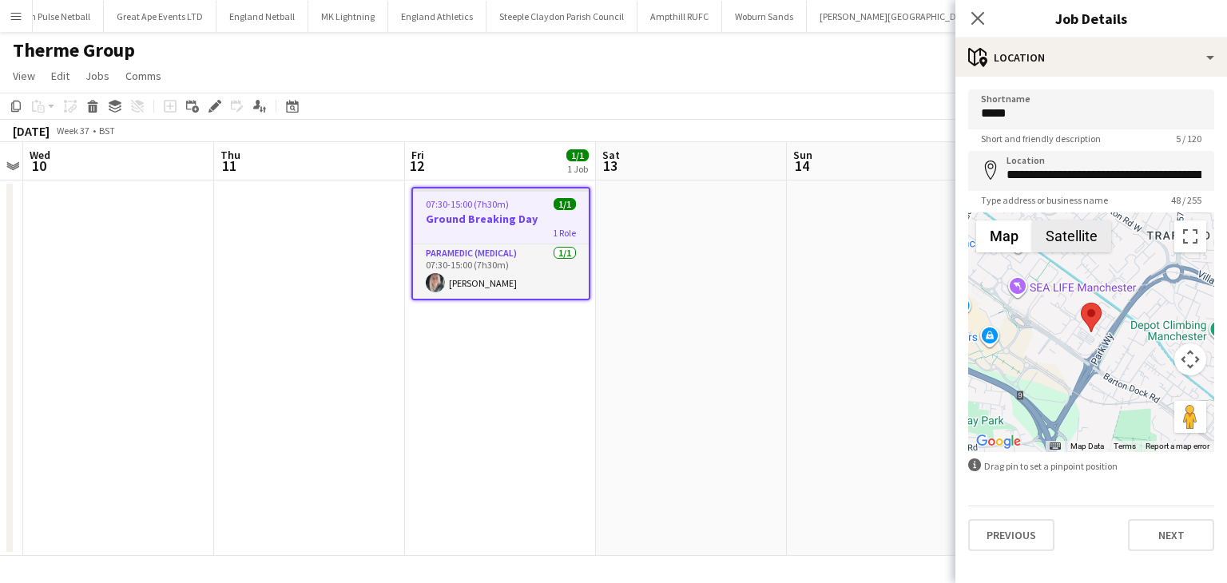
click at [1085, 250] on button "Satellite" at bounding box center [1071, 236] width 79 height 32
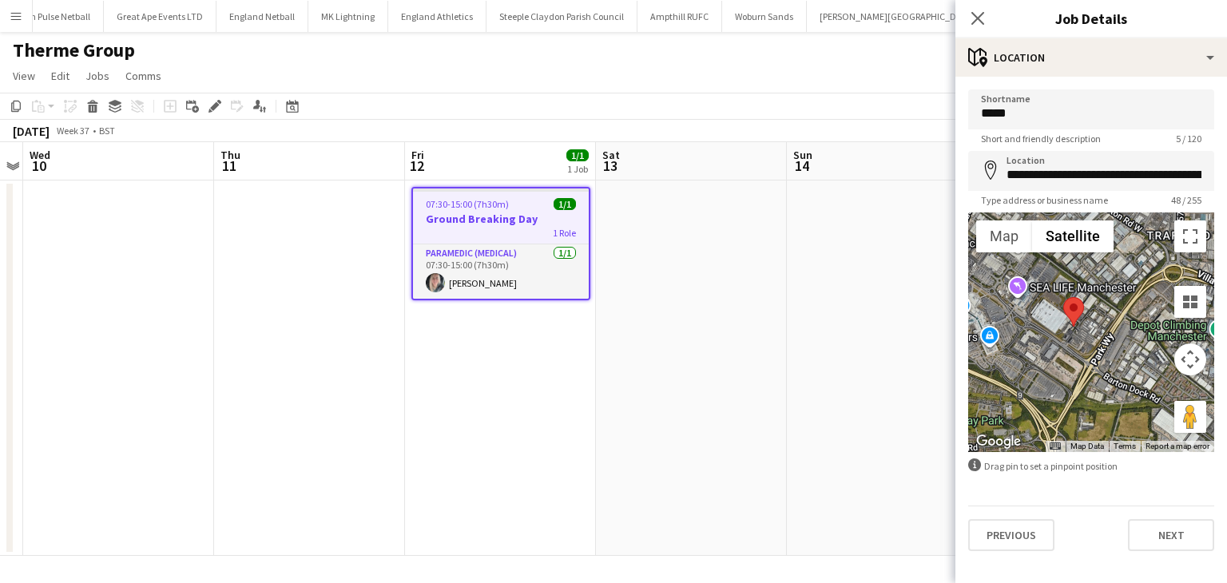
drag, startPoint x: 1093, startPoint y: 322, endPoint x: 1073, endPoint y: 316, distance: 20.7
click at [1063, 297] on area at bounding box center [1063, 297] width 0 height 0
type input "**********"
click at [1157, 522] on button "Next" at bounding box center [1171, 535] width 86 height 32
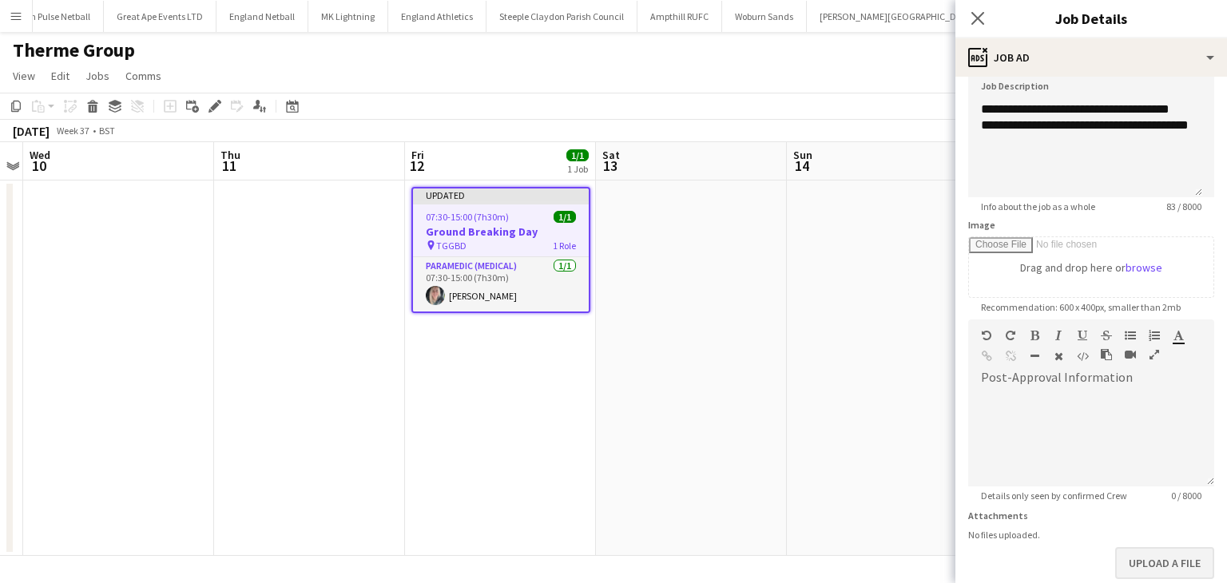
scroll to position [204, 0]
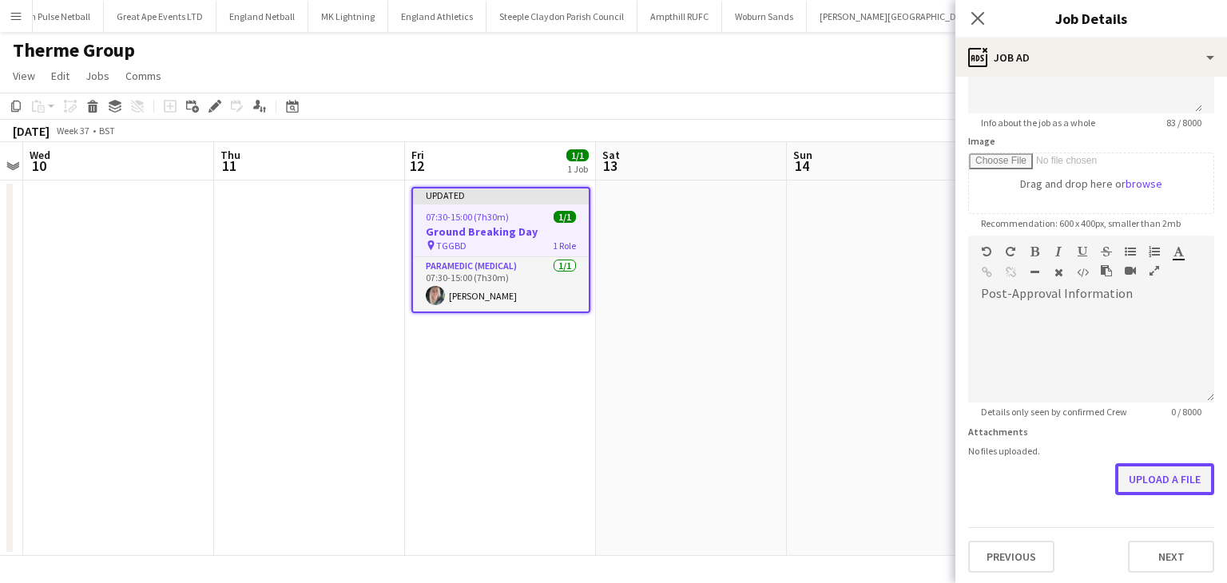
click at [1157, 487] on button "Upload a file" at bounding box center [1164, 479] width 99 height 32
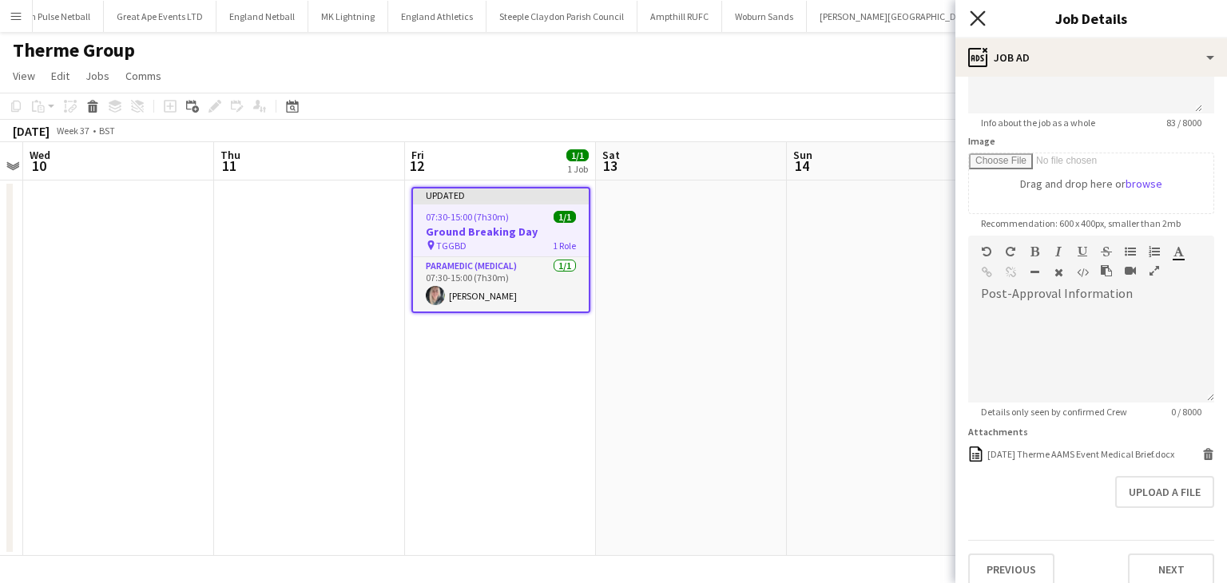
click at [971, 17] on icon "Close pop-in" at bounding box center [977, 17] width 15 height 15
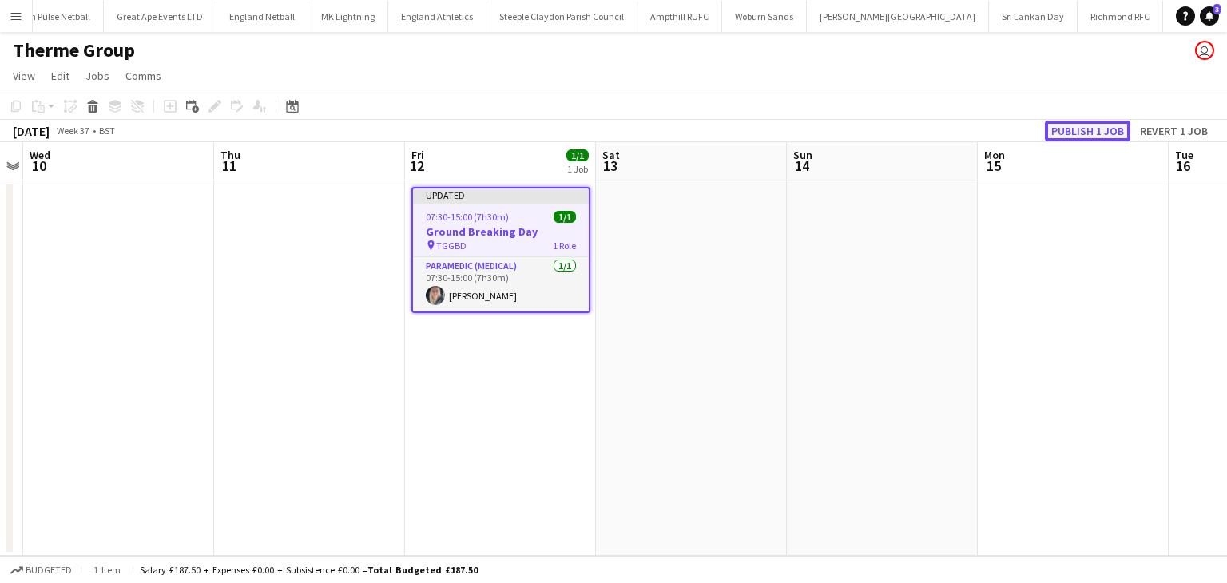
click at [1082, 128] on button "Publish 1 job" at bounding box center [1087, 131] width 85 height 21
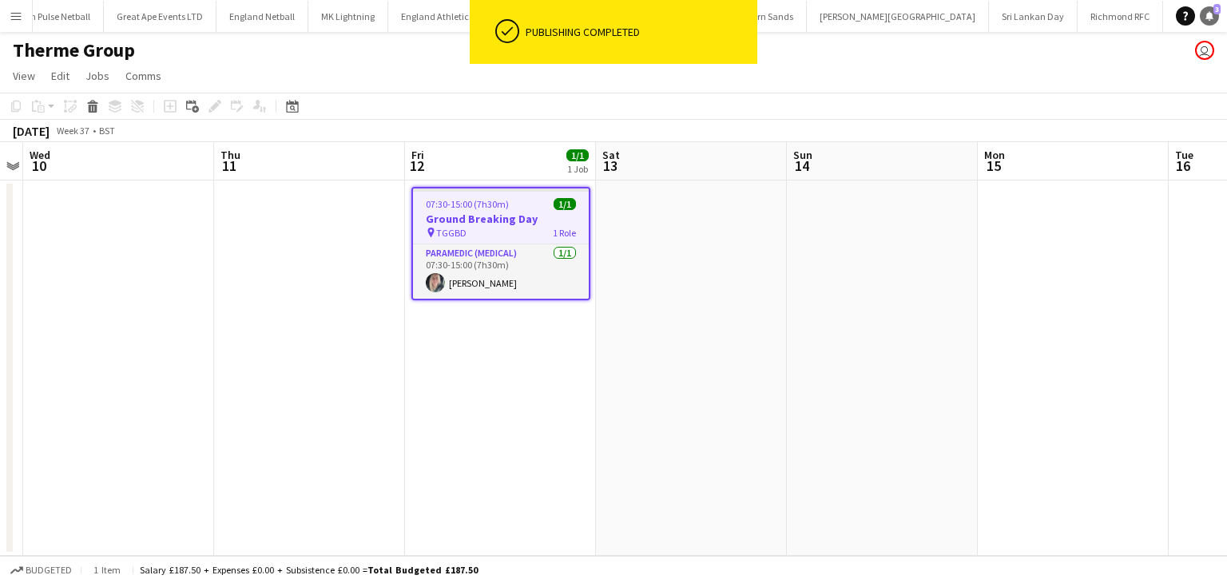
click at [1212, 20] on icon "Notifications" at bounding box center [1209, 16] width 10 height 10
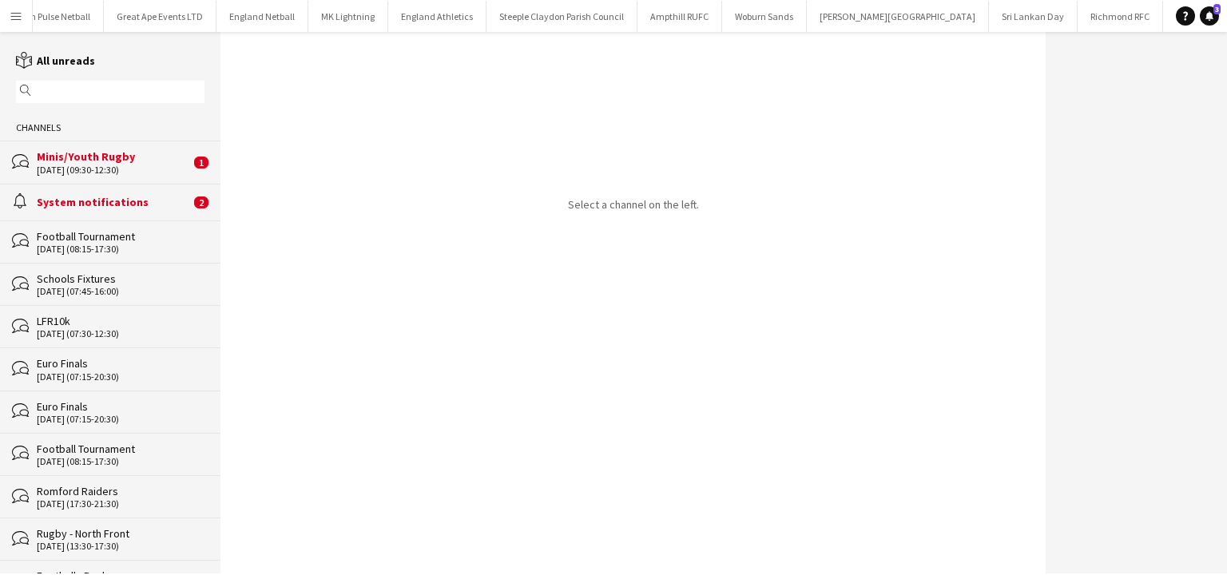
click at [121, 200] on div "System notifications" at bounding box center [113, 202] width 153 height 14
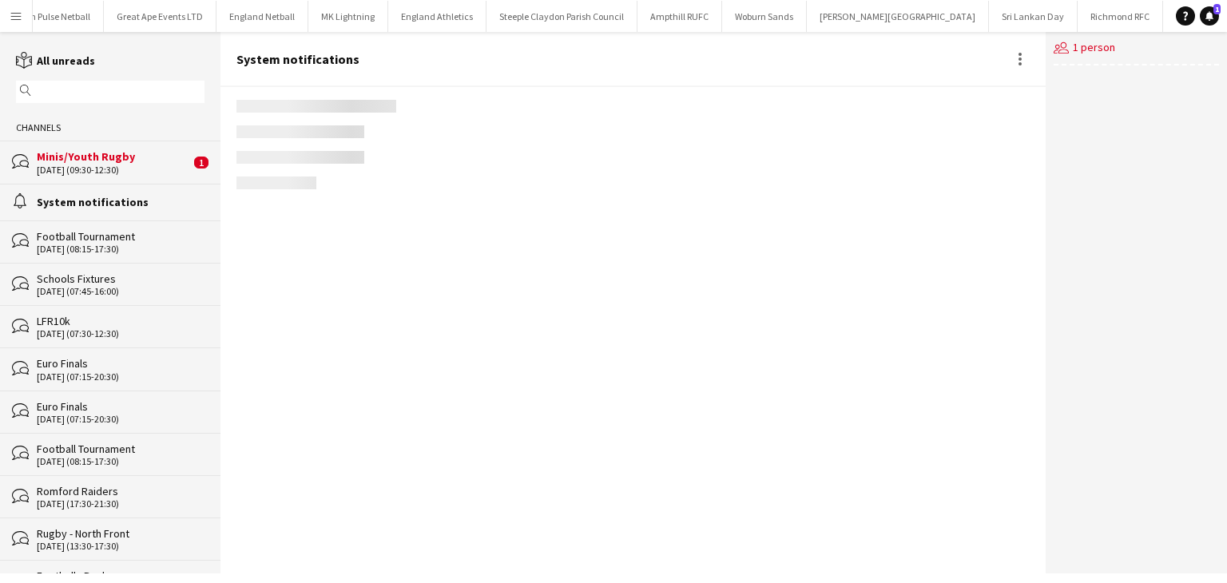
scroll to position [2014, 0]
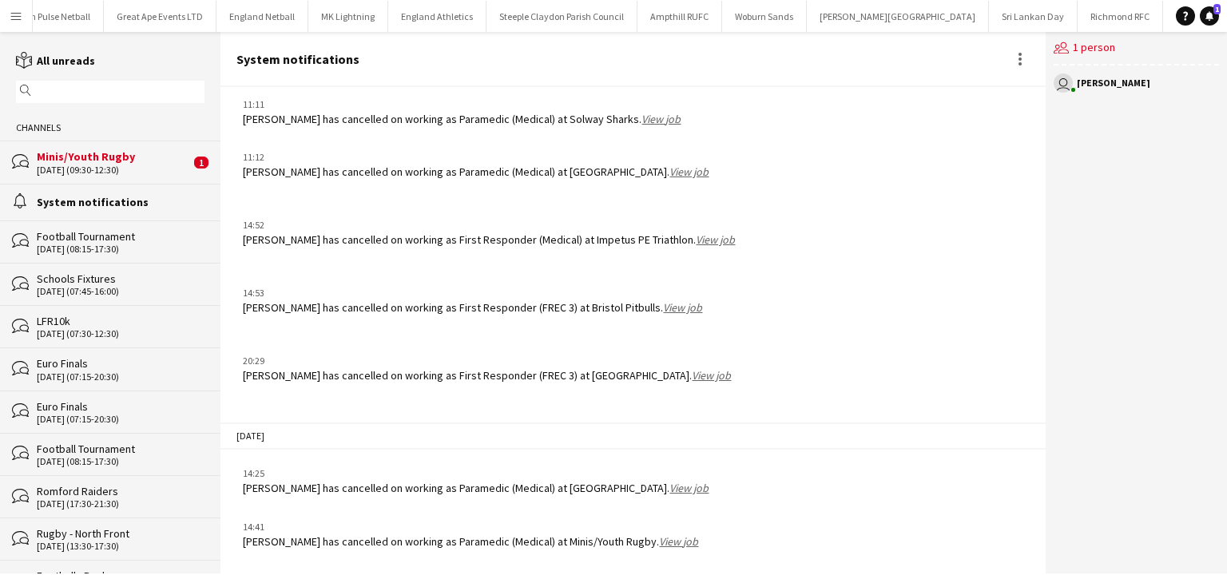
click at [125, 157] on div "Minis/Youth Rugby" at bounding box center [113, 156] width 153 height 14
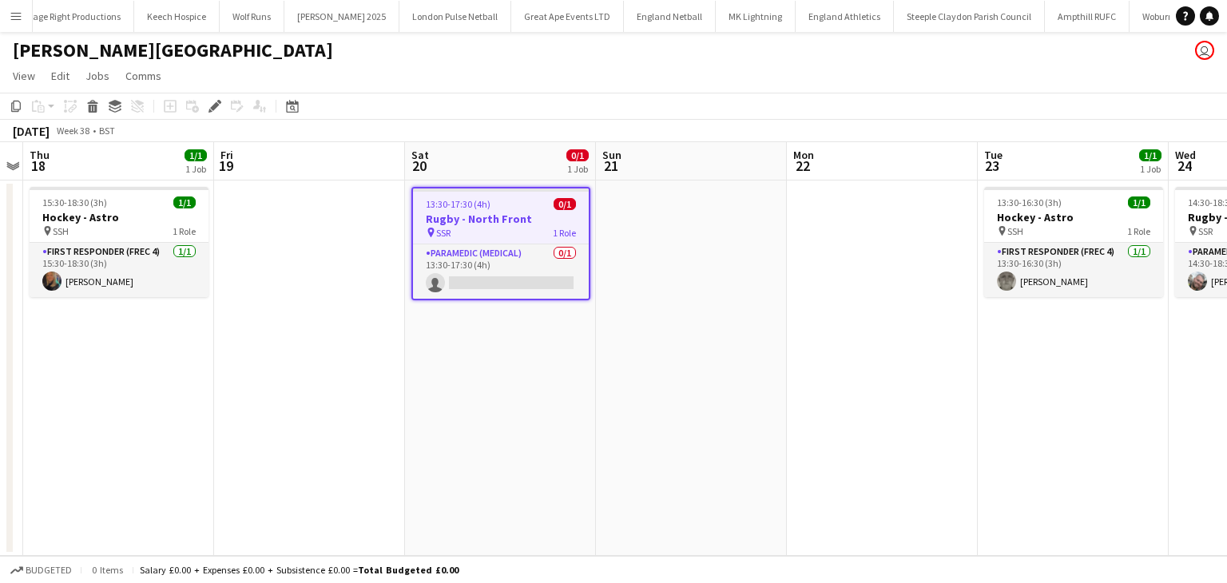
scroll to position [0, 932]
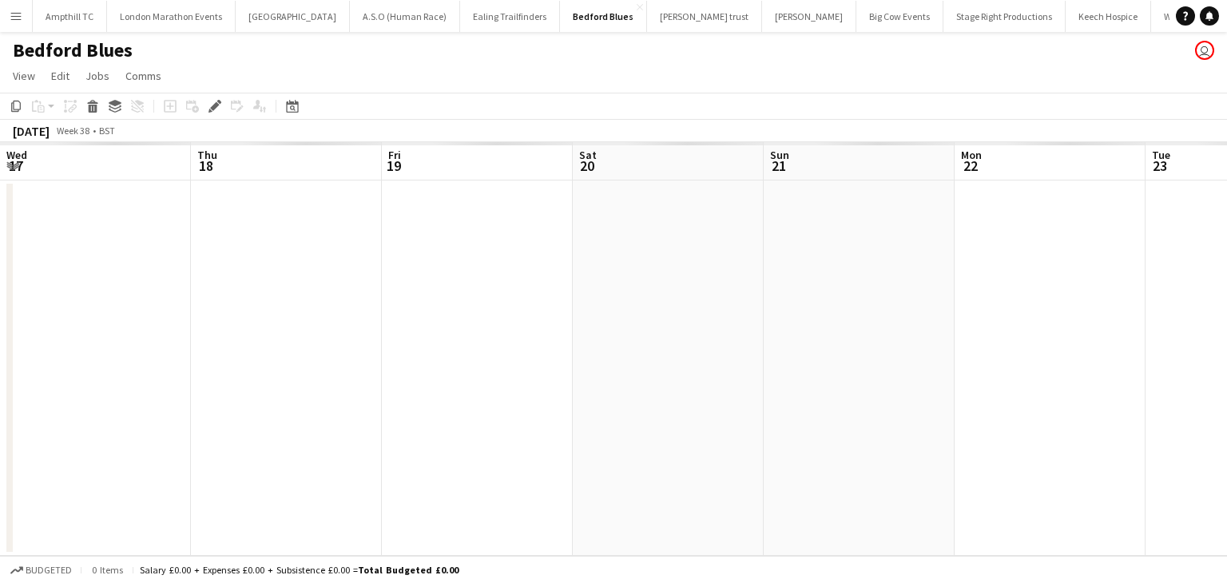
scroll to position [0, 550]
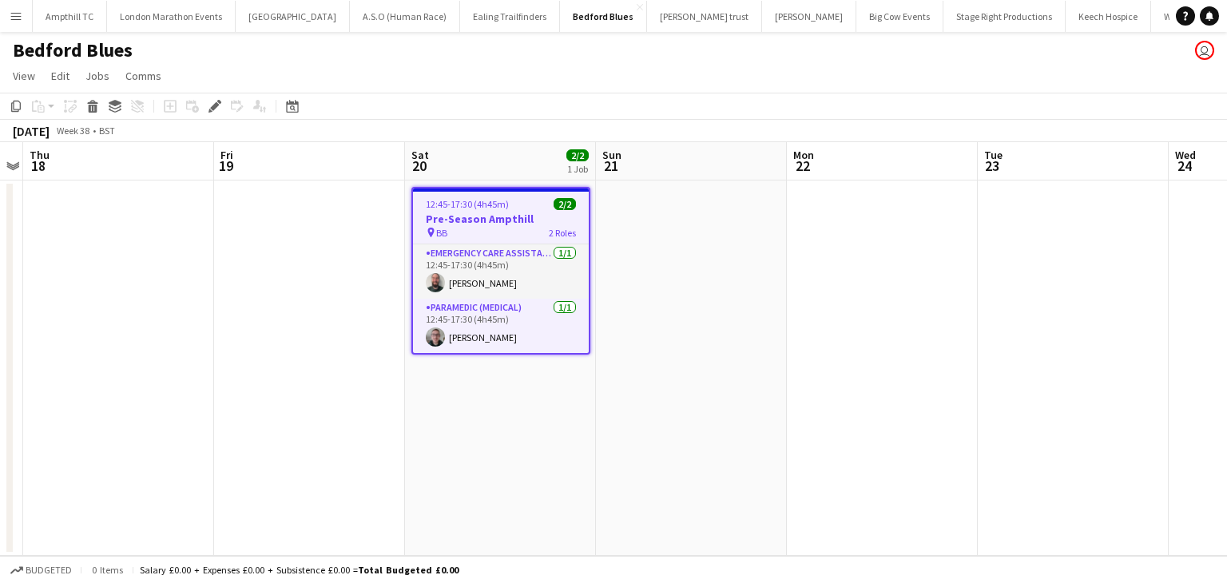
click at [460, 213] on h3 "Pre-Season Ampthill" at bounding box center [501, 219] width 176 height 14
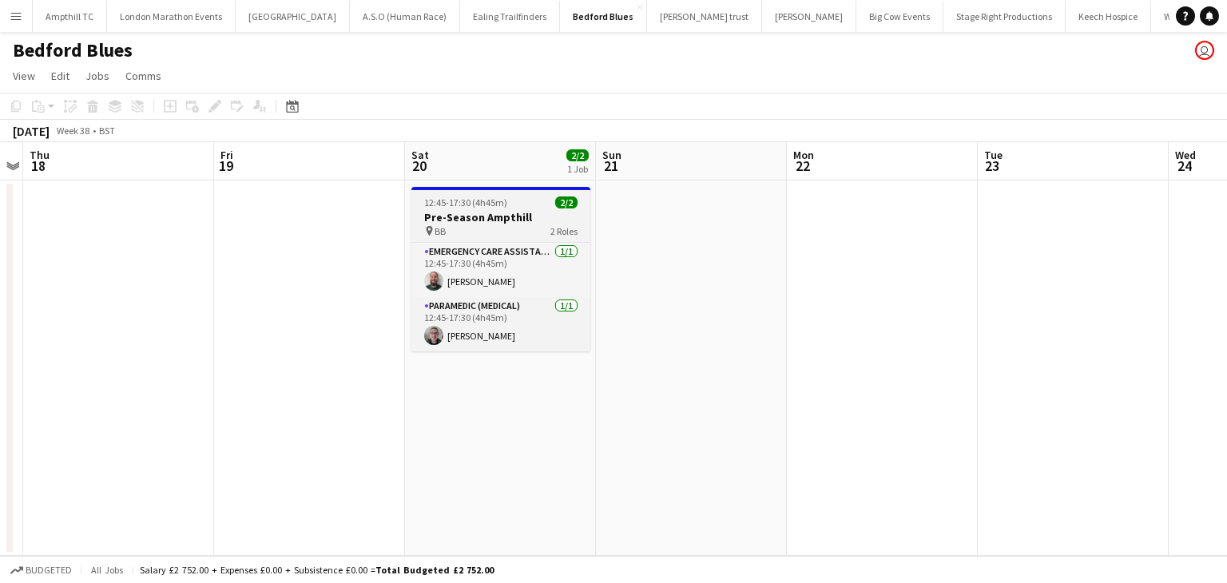
click at [460, 212] on h3 "Pre-Season Ampthill" at bounding box center [500, 217] width 179 height 14
